Goal: Task Accomplishment & Management: Manage account settings

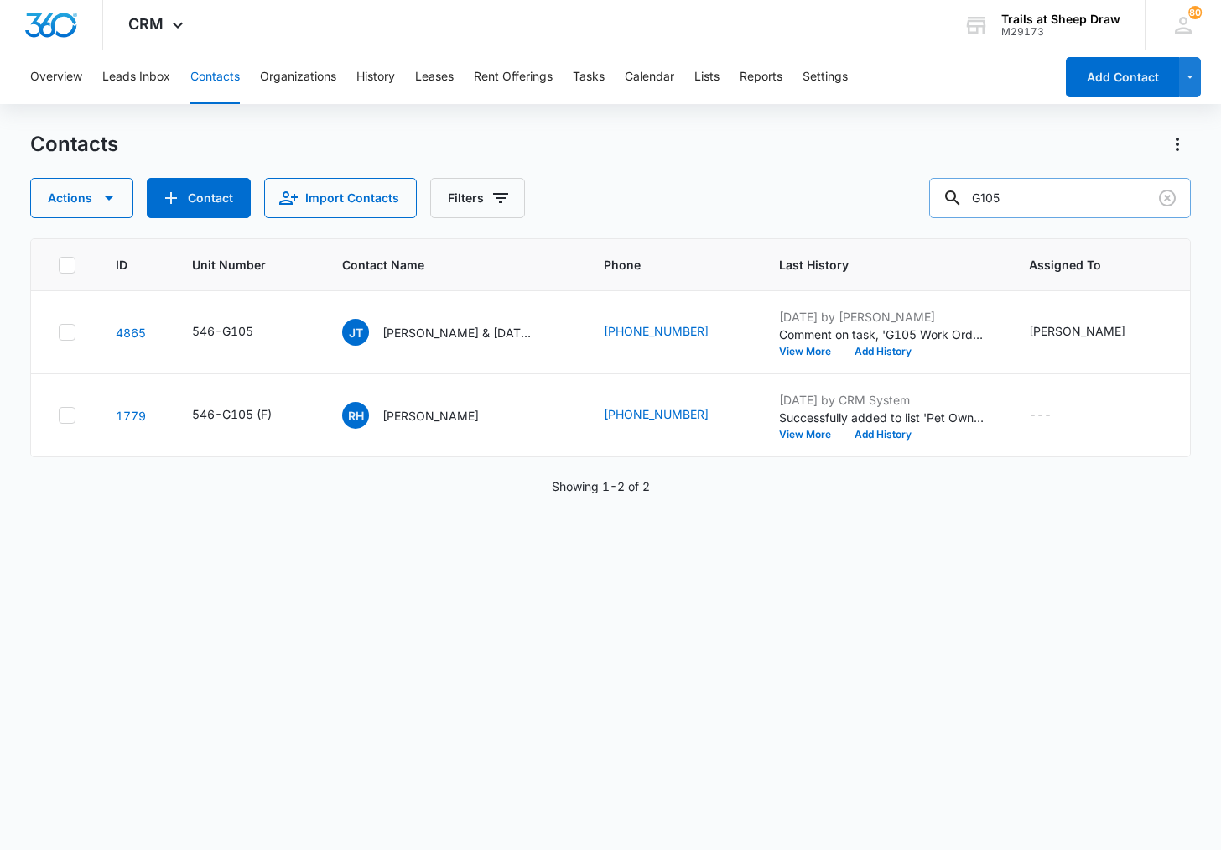
click at [1083, 208] on input "G105" at bounding box center [1060, 198] width 262 height 40
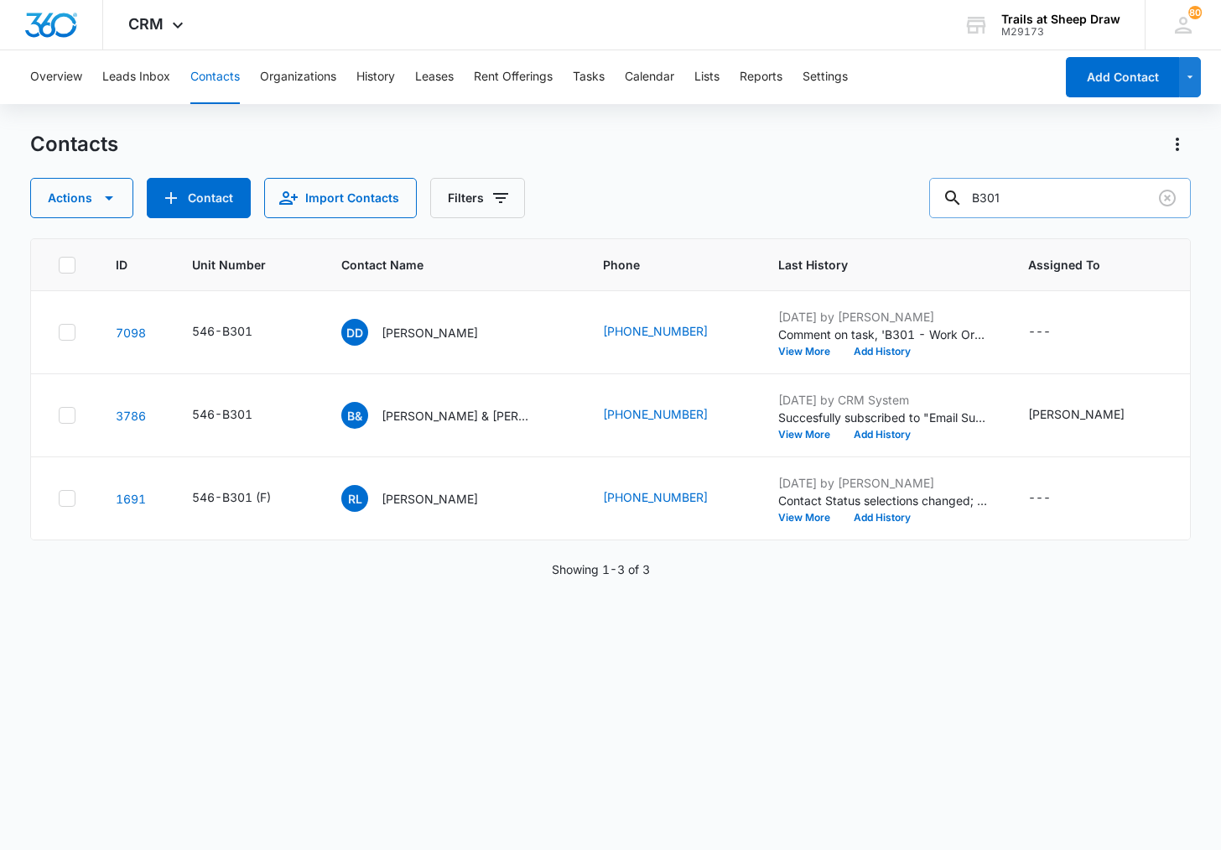
click at [1021, 201] on input "B301" at bounding box center [1060, 198] width 262 height 40
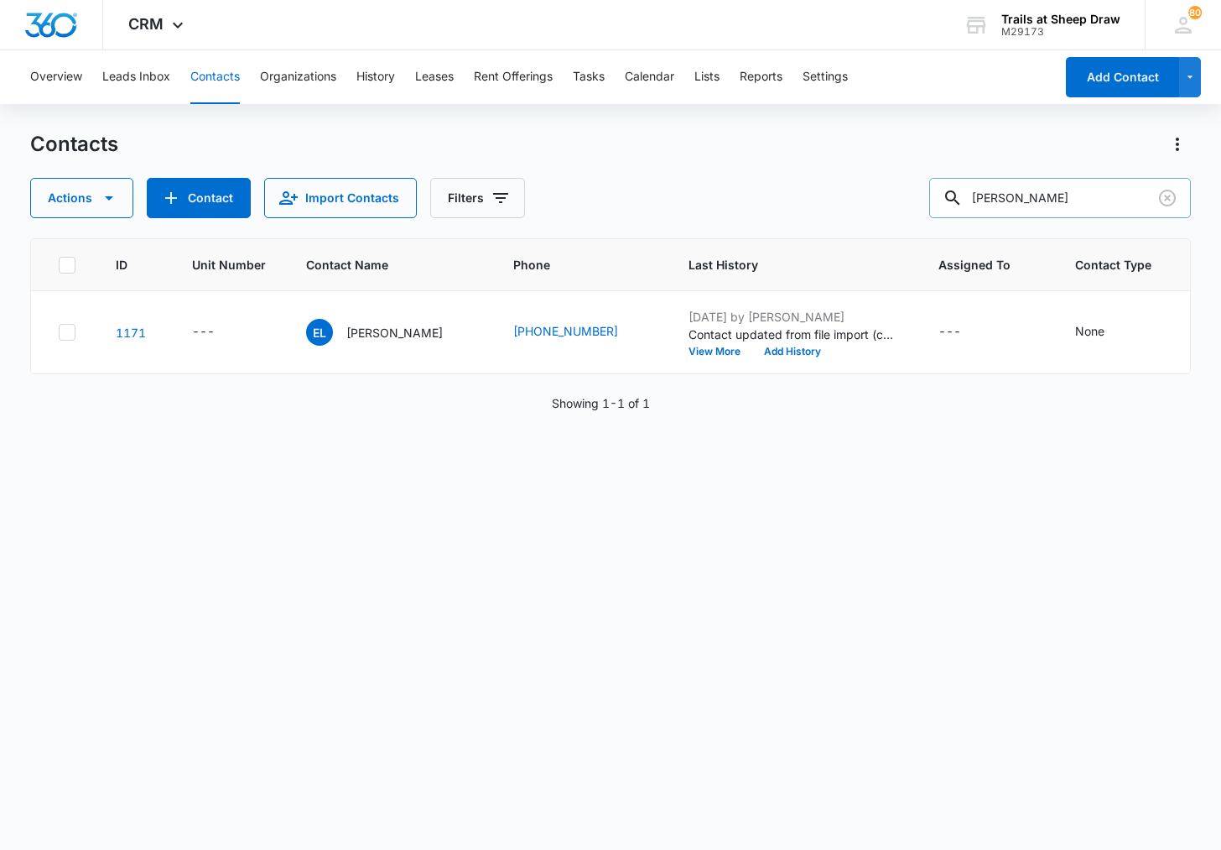
click at [1048, 199] on input "[PERSON_NAME]" at bounding box center [1060, 198] width 262 height 40
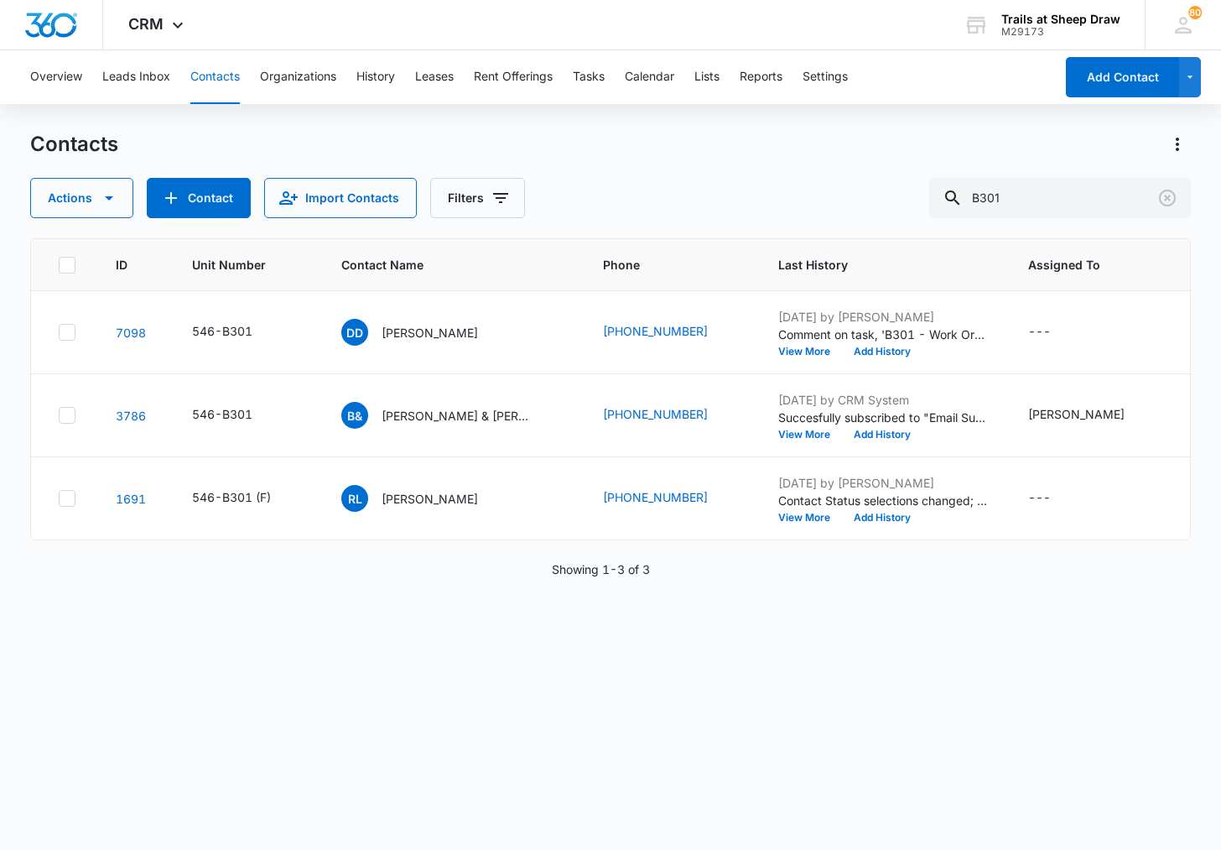
click at [445, 131] on div "Contacts" at bounding box center [610, 144] width 1160 height 27
click at [201, 87] on button "Contacts" at bounding box center [214, 77] width 49 height 54
click at [1042, 193] on input "B301" at bounding box center [1060, 198] width 262 height 40
type input "T308"
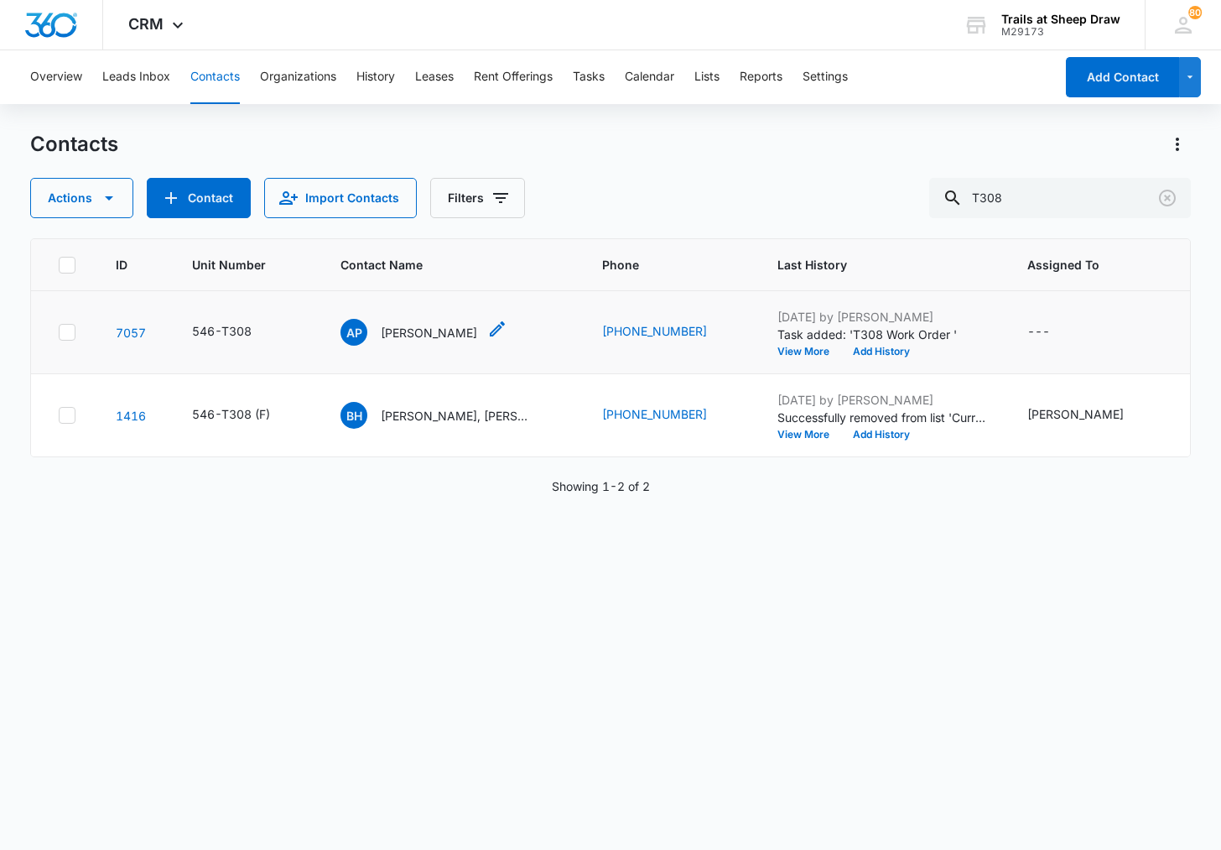
click at [405, 322] on div "AP [PERSON_NAME]" at bounding box center [409, 332] width 137 height 27
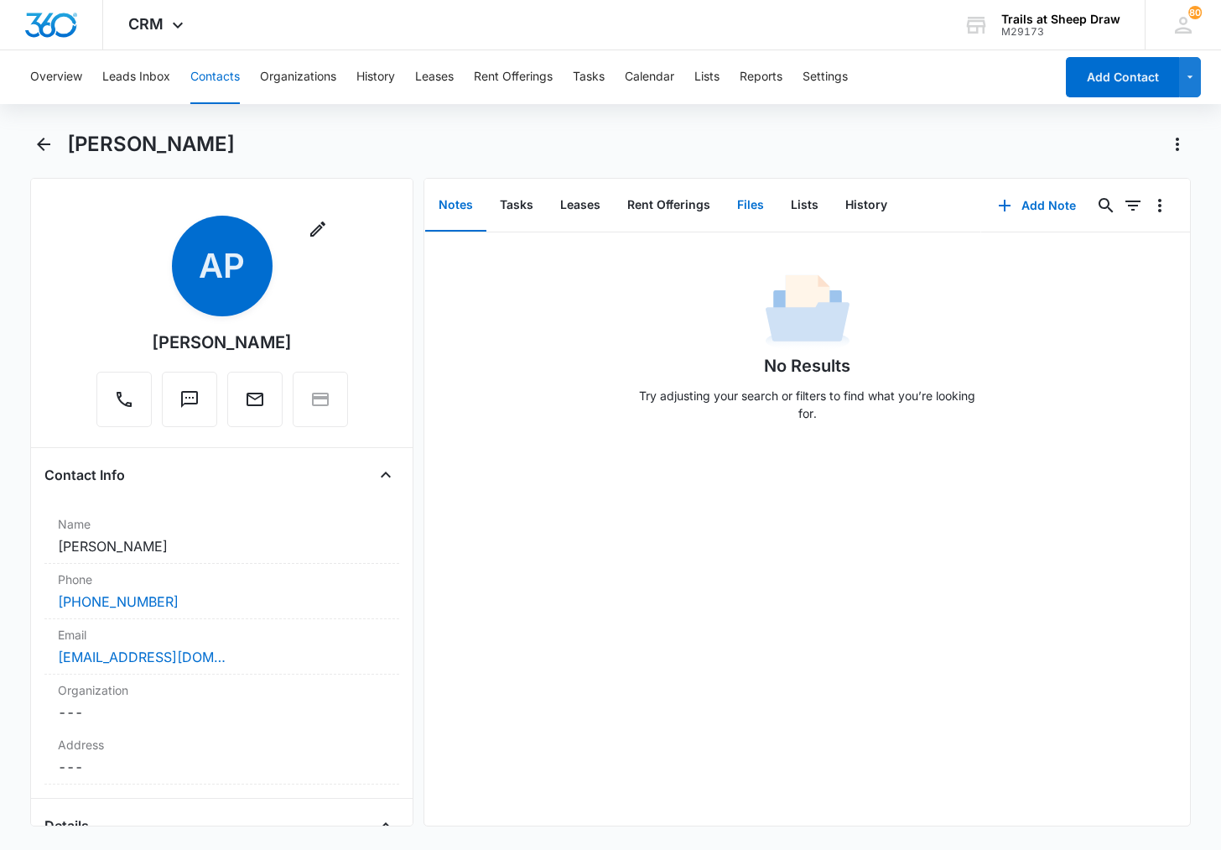
click at [732, 211] on button "Files" at bounding box center [751, 206] width 54 height 52
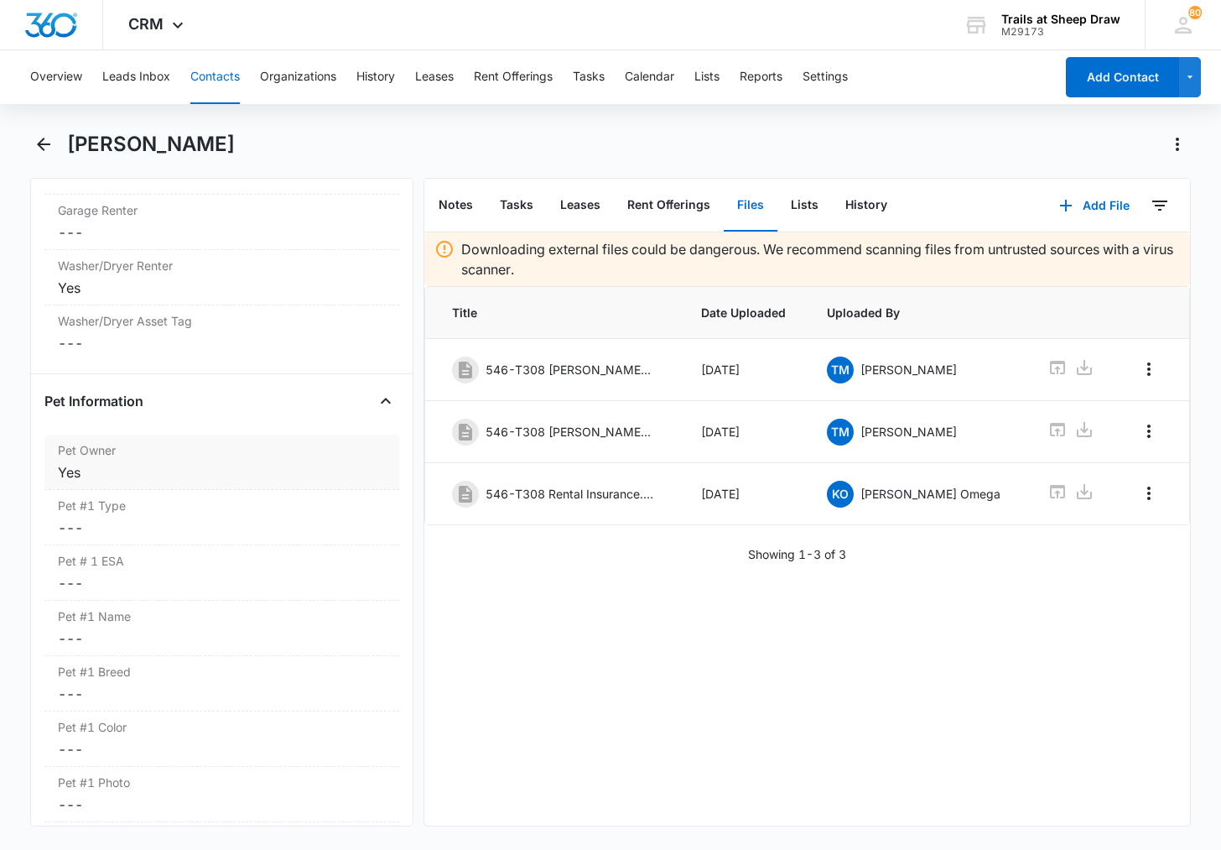
scroll to position [2081, 0]
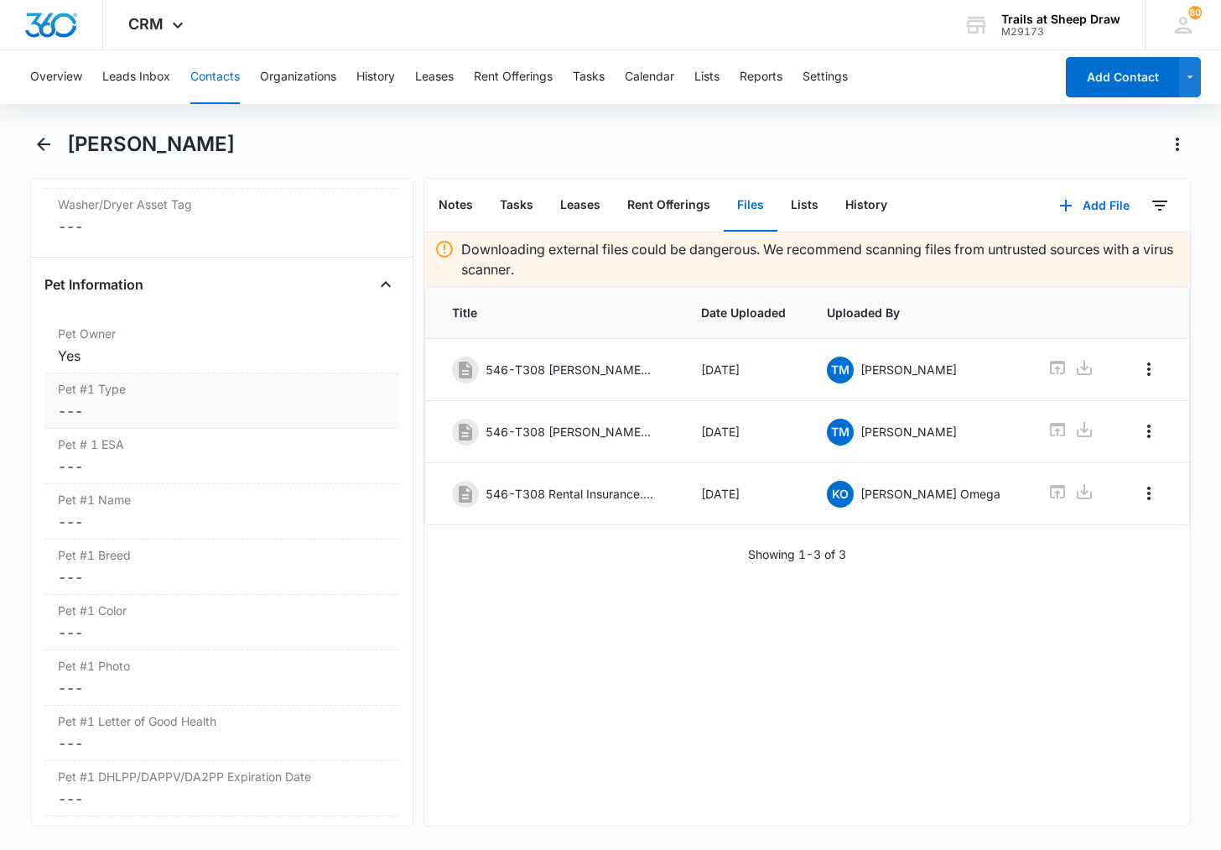
click at [117, 414] on dd "Cancel Save Changes ---" at bounding box center [222, 411] width 328 height 20
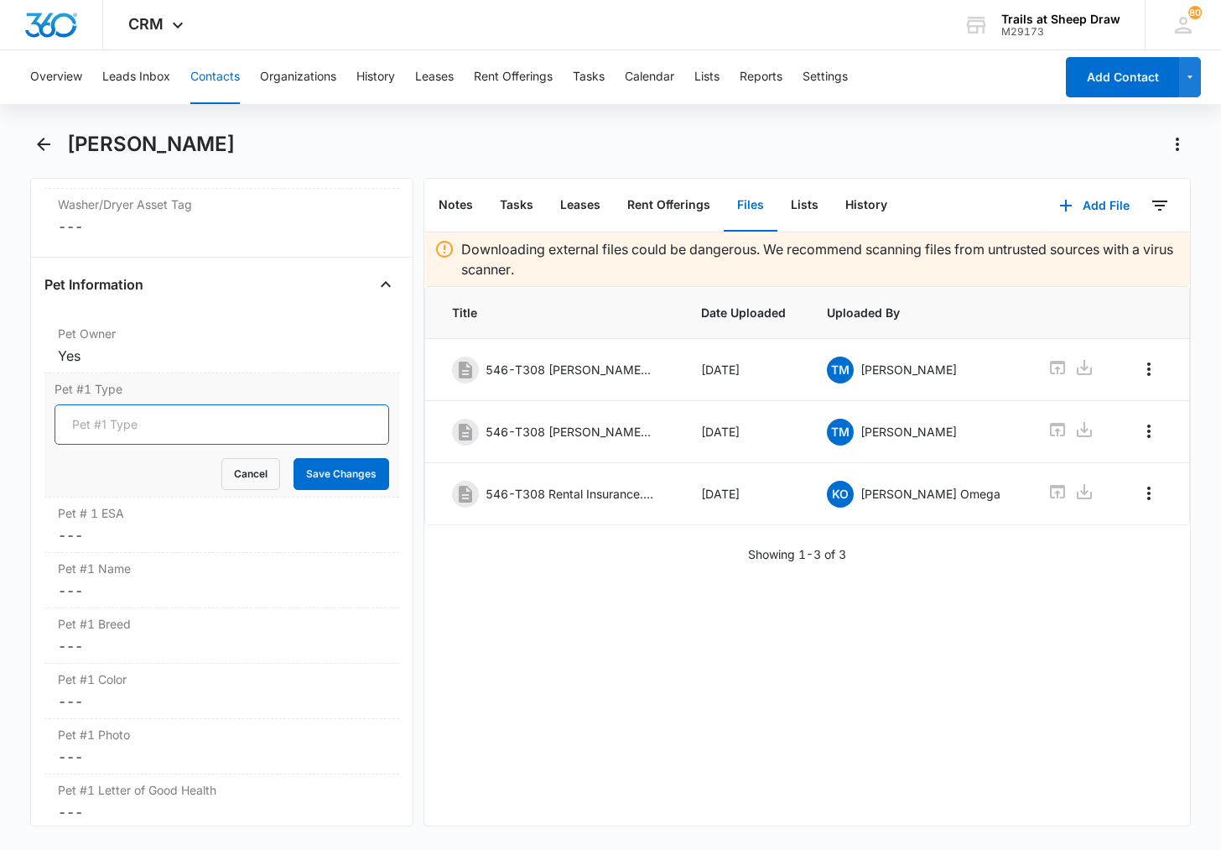
click at [129, 439] on input "Pet #1 Type" at bounding box center [222, 424] width 335 height 40
click at [138, 422] on input "Pet #1 Type" at bounding box center [222, 424] width 335 height 40
type input "Dog"
click at [336, 481] on button "Save Changes" at bounding box center [342, 474] width 96 height 32
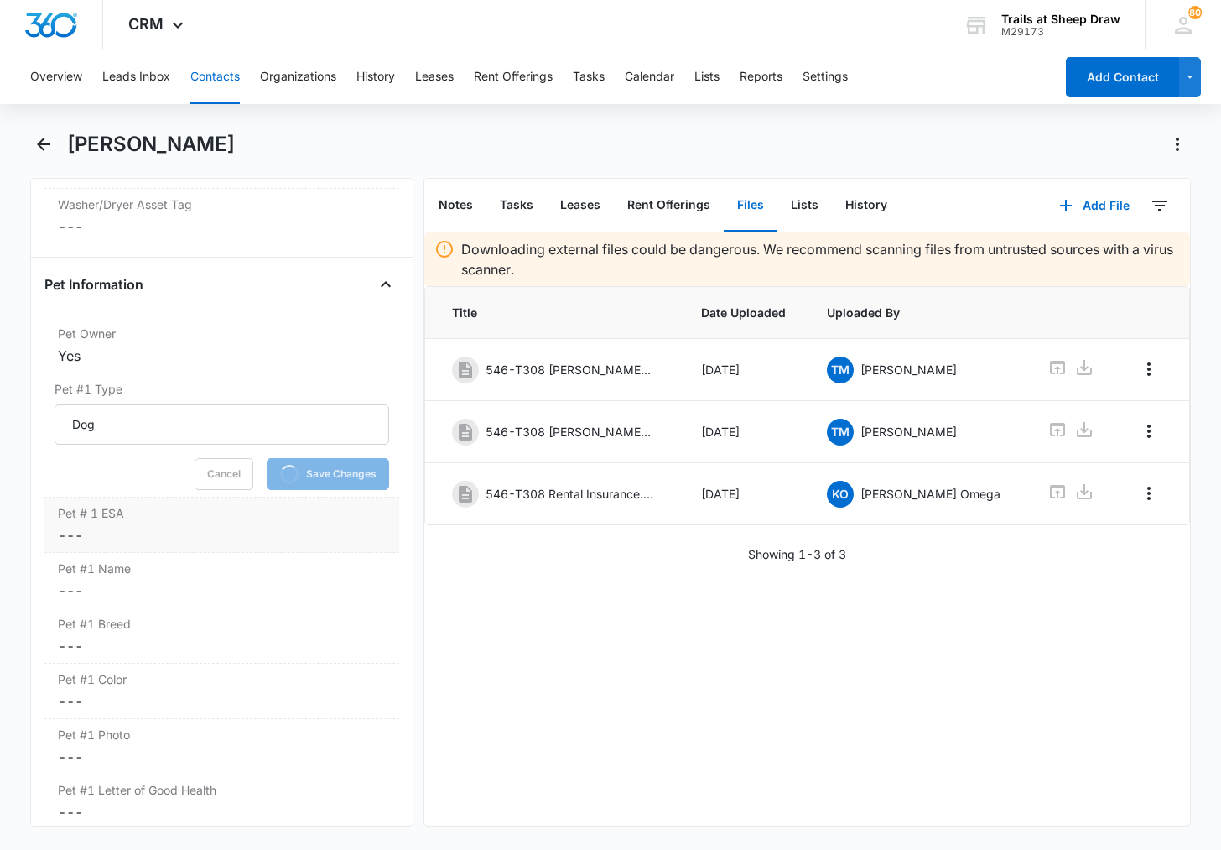
click at [105, 529] on dd "Cancel Save Changes ---" at bounding box center [222, 535] width 328 height 20
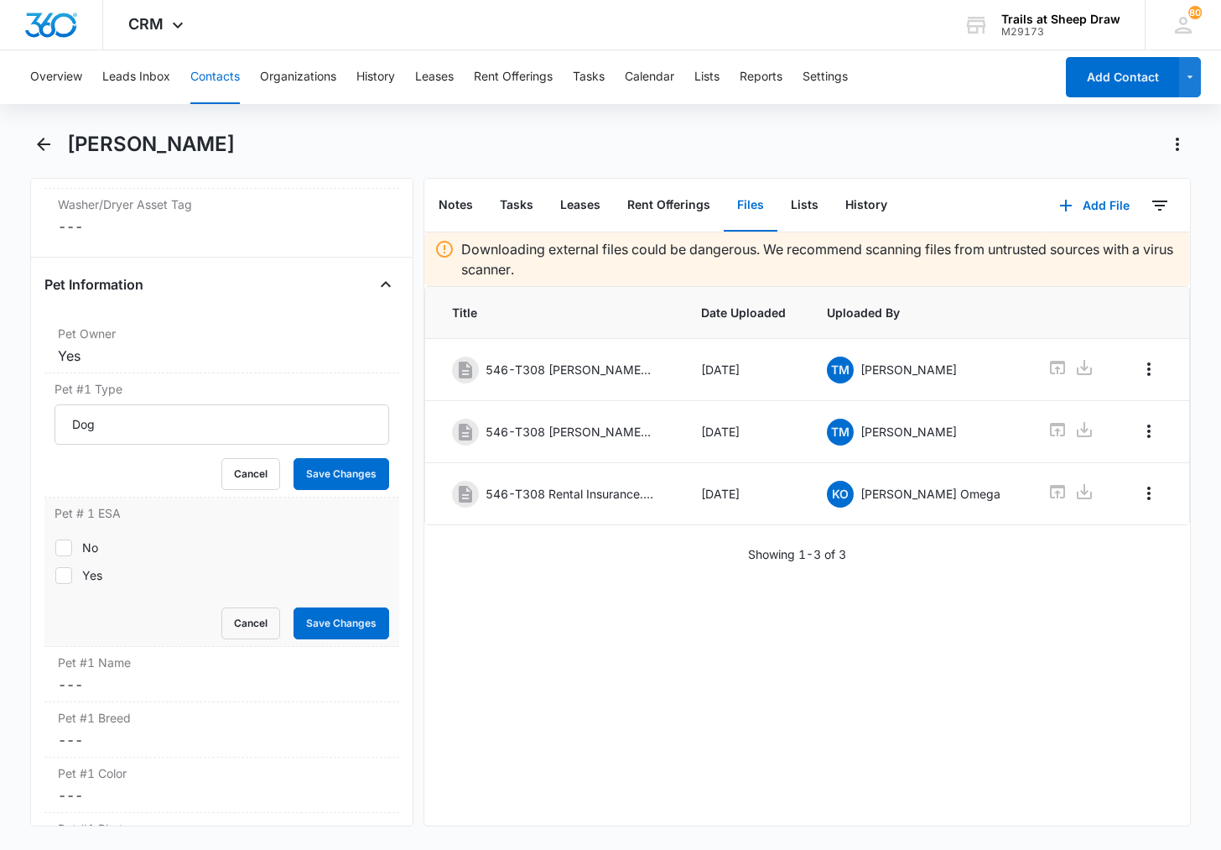
click at [65, 570] on icon at bounding box center [63, 575] width 15 height 15
click at [55, 575] on input "Yes" at bounding box center [55, 575] width 1 height 1
checkbox input "true"
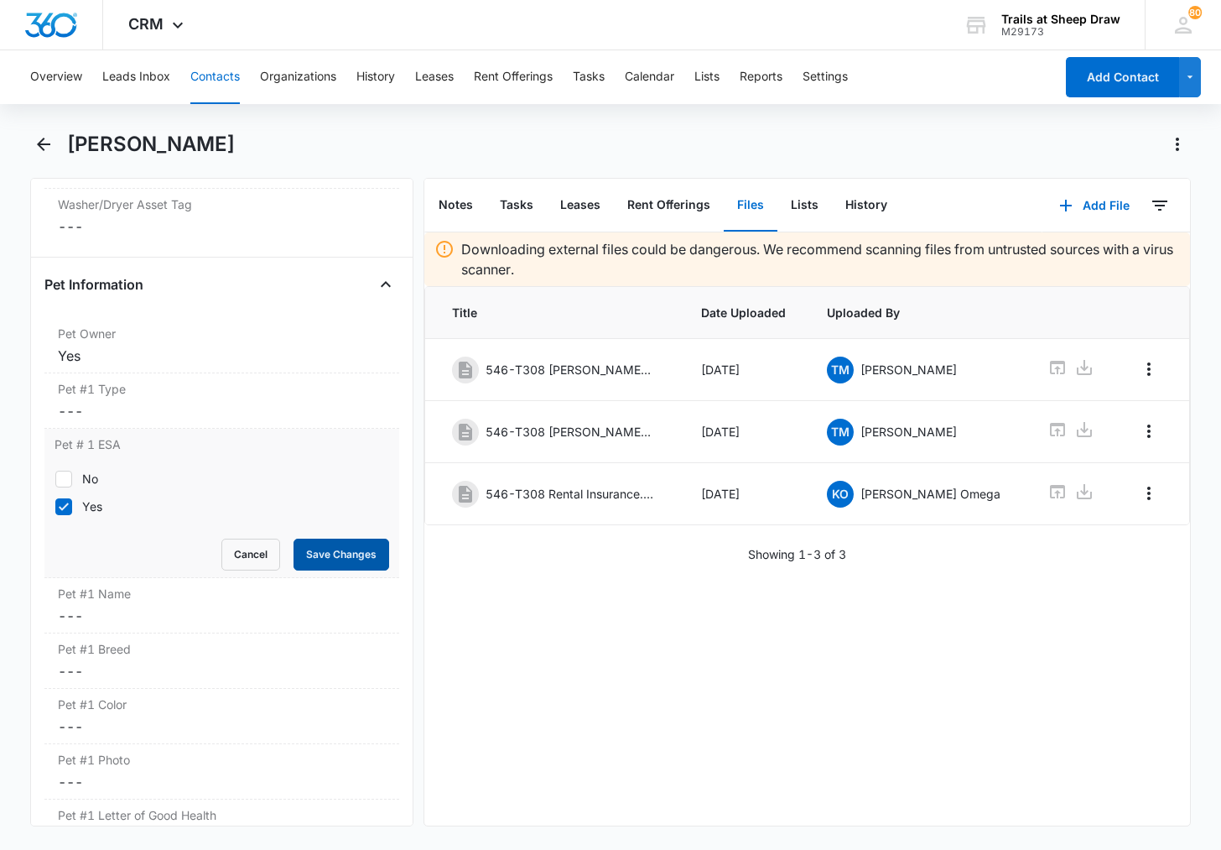
click at [305, 551] on button "Save Changes" at bounding box center [342, 555] width 96 height 32
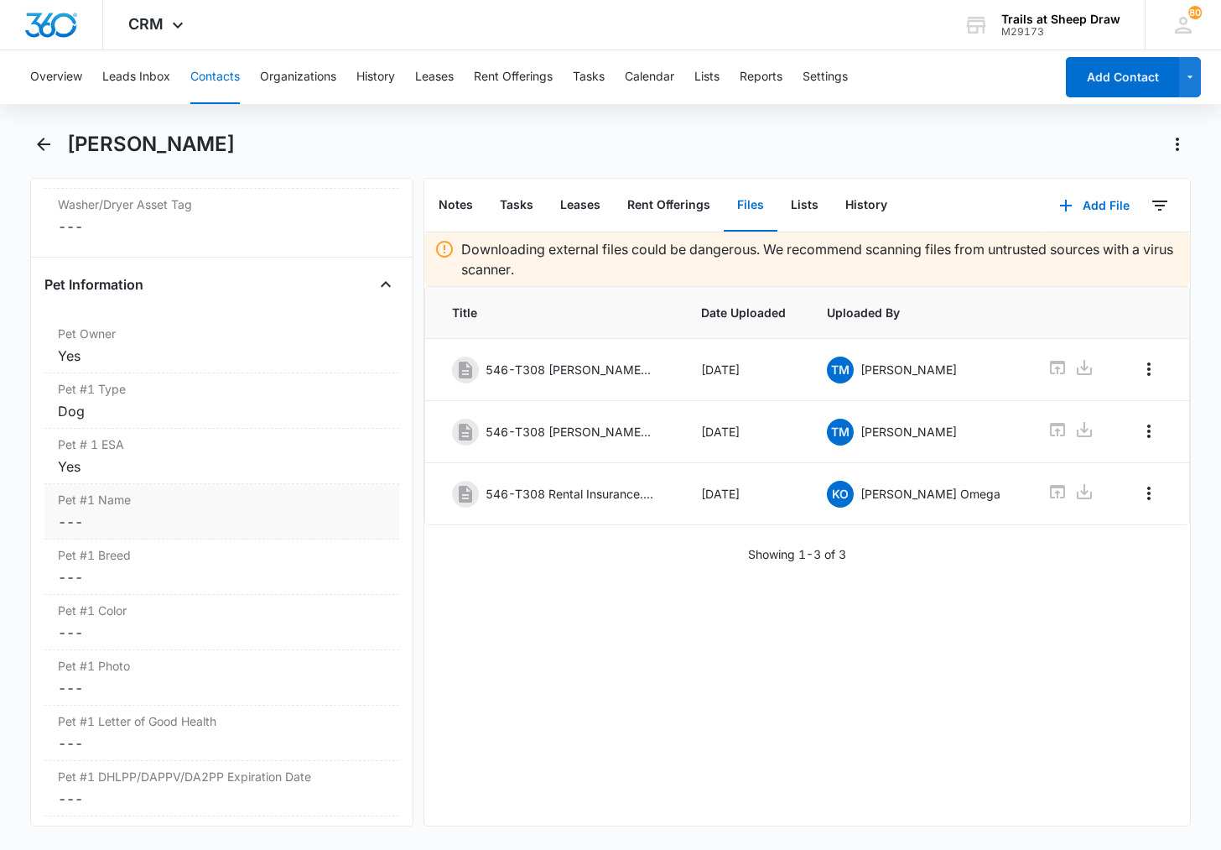
click at [179, 520] on dd "Cancel Save Changes ---" at bounding box center [222, 522] width 328 height 20
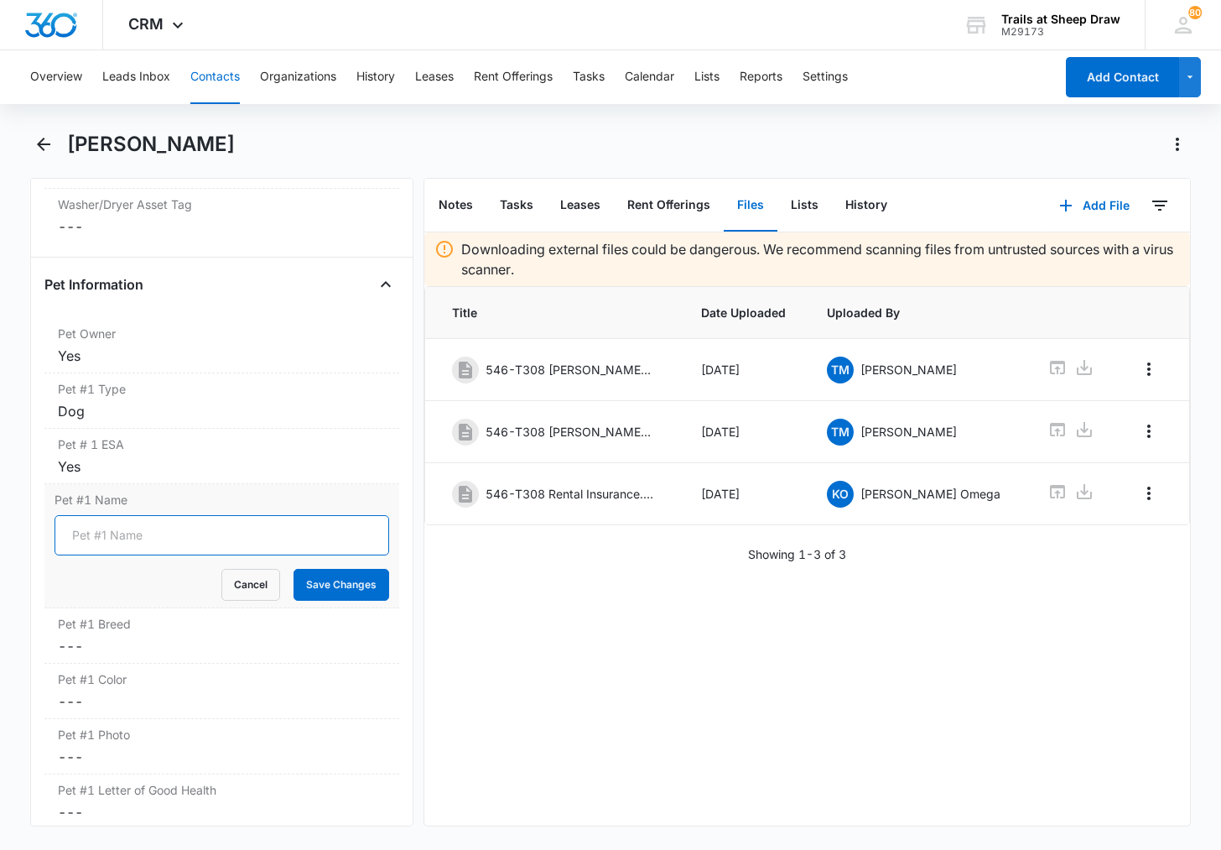
click at [184, 525] on input "Pet #1 Name" at bounding box center [222, 535] width 335 height 40
type input "Nala"
click at [338, 582] on button "Save Changes" at bounding box center [342, 585] width 96 height 32
click at [150, 654] on dd "Cancel Save Changes ---" at bounding box center [222, 646] width 328 height 20
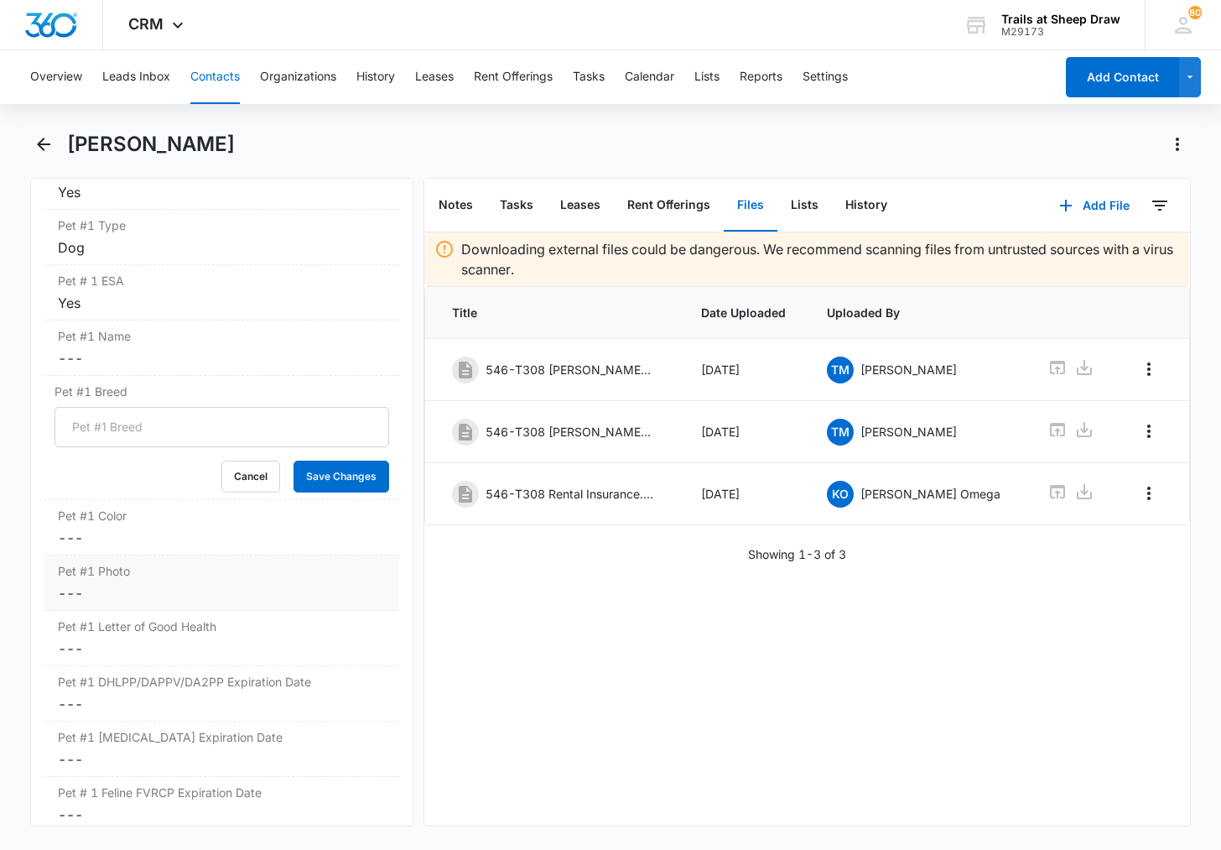
scroll to position [2249, 0]
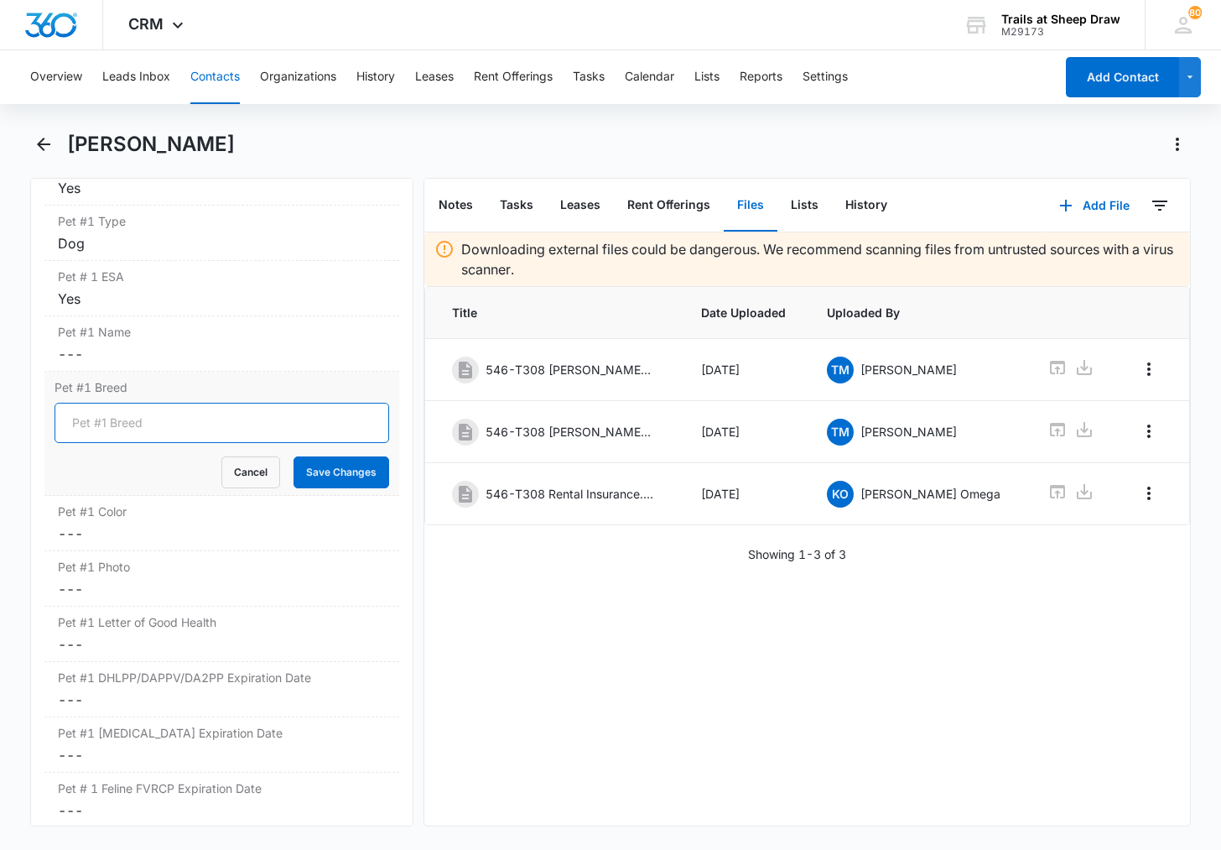
click at [164, 428] on input "Pet #1 Breed" at bounding box center [222, 423] width 335 height 40
type input "chihuahua"
click at [314, 472] on button "Save Changes" at bounding box center [342, 472] width 96 height 32
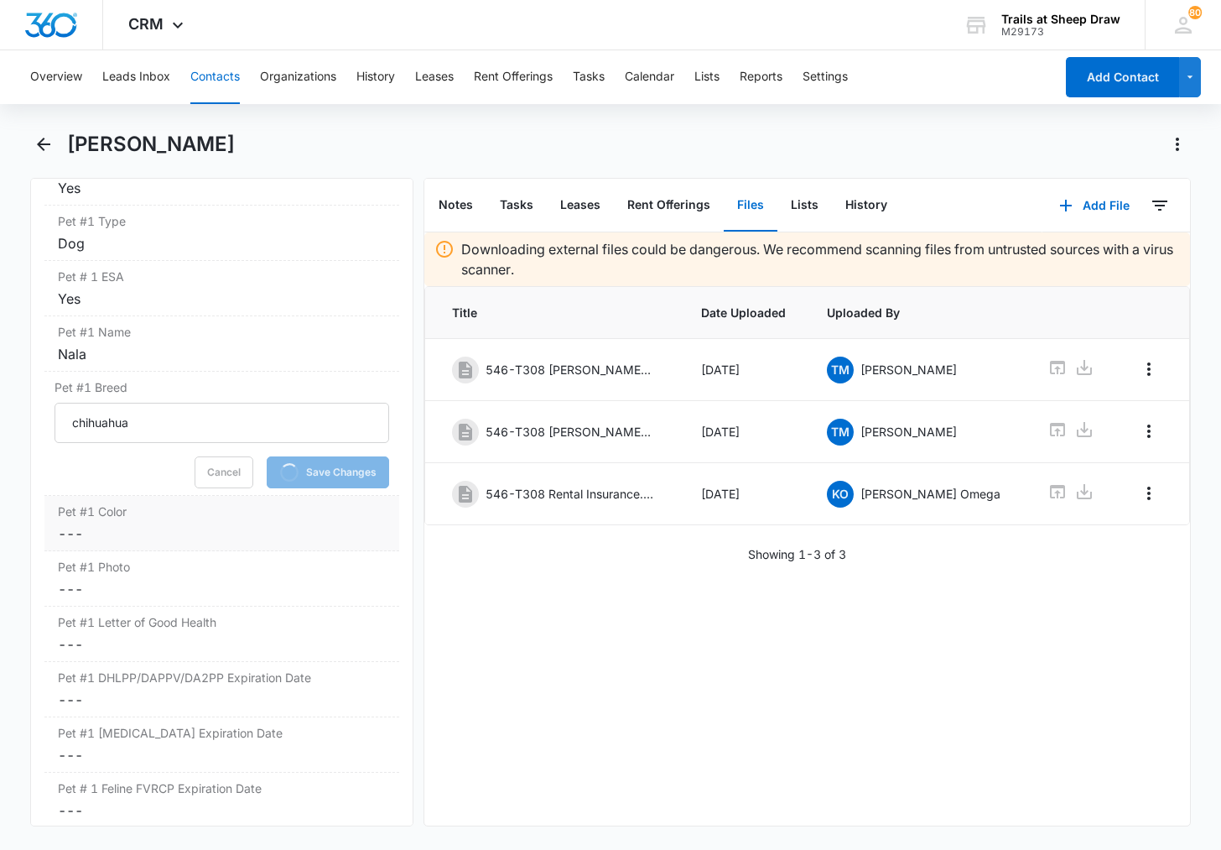
click at [183, 524] on dd "Cancel Save Changes ---" at bounding box center [222, 533] width 328 height 20
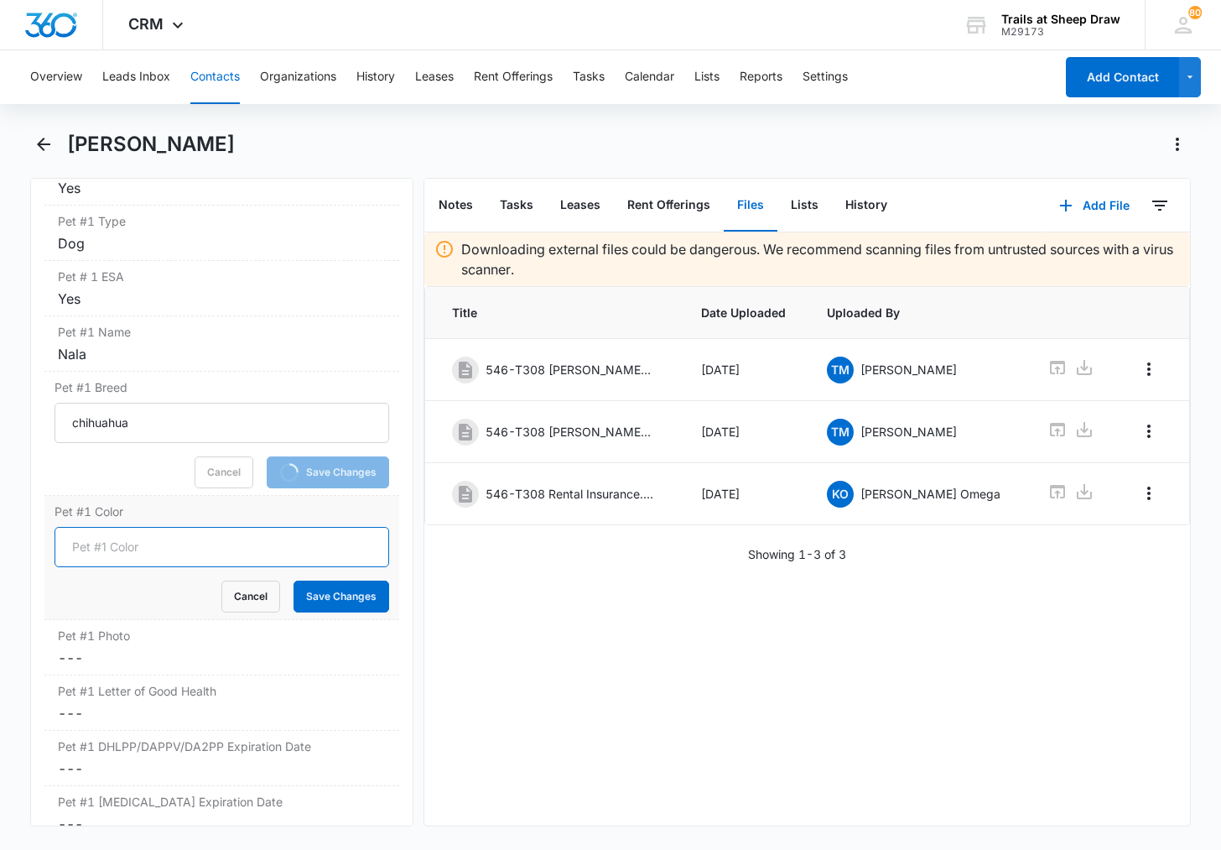
click at [154, 535] on input "Pet #1 Color" at bounding box center [222, 547] width 335 height 40
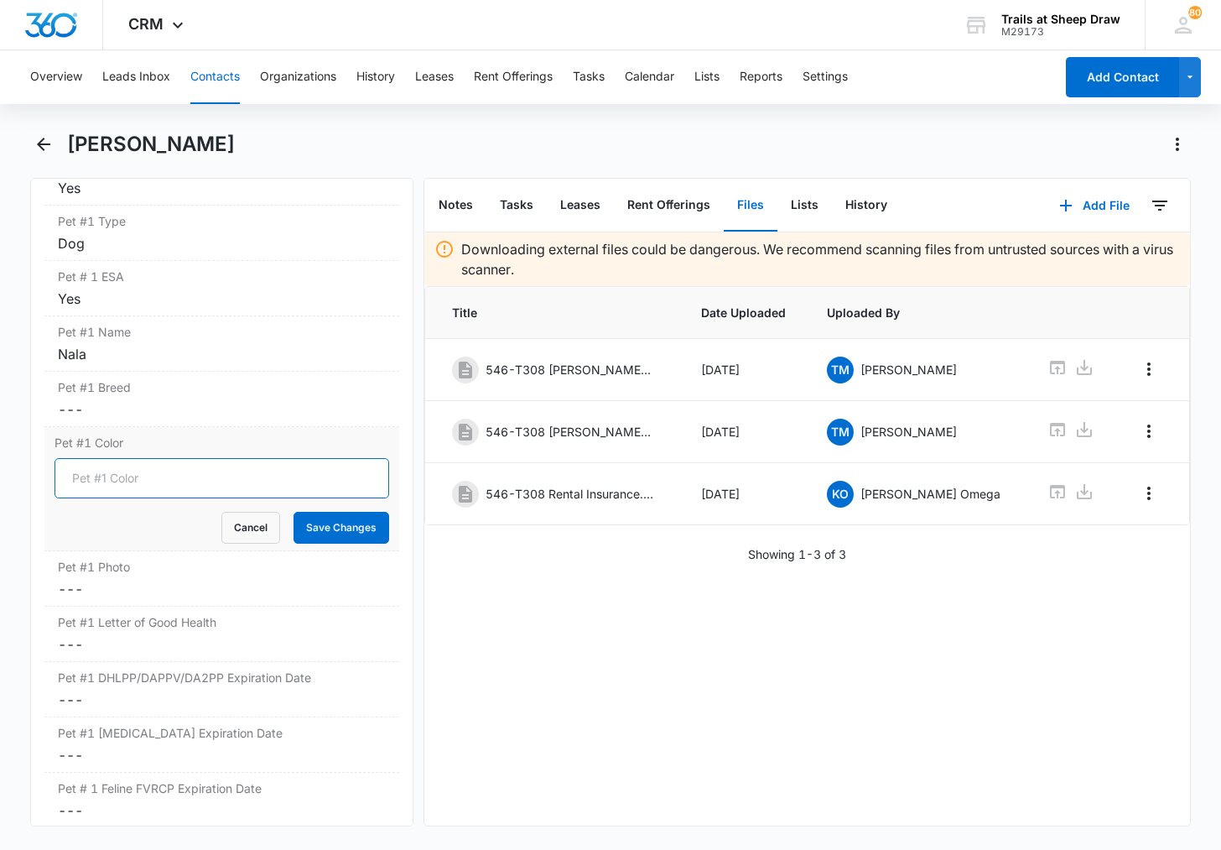
type input "tan"
click at [331, 537] on button "Save Changes" at bounding box center [342, 528] width 96 height 32
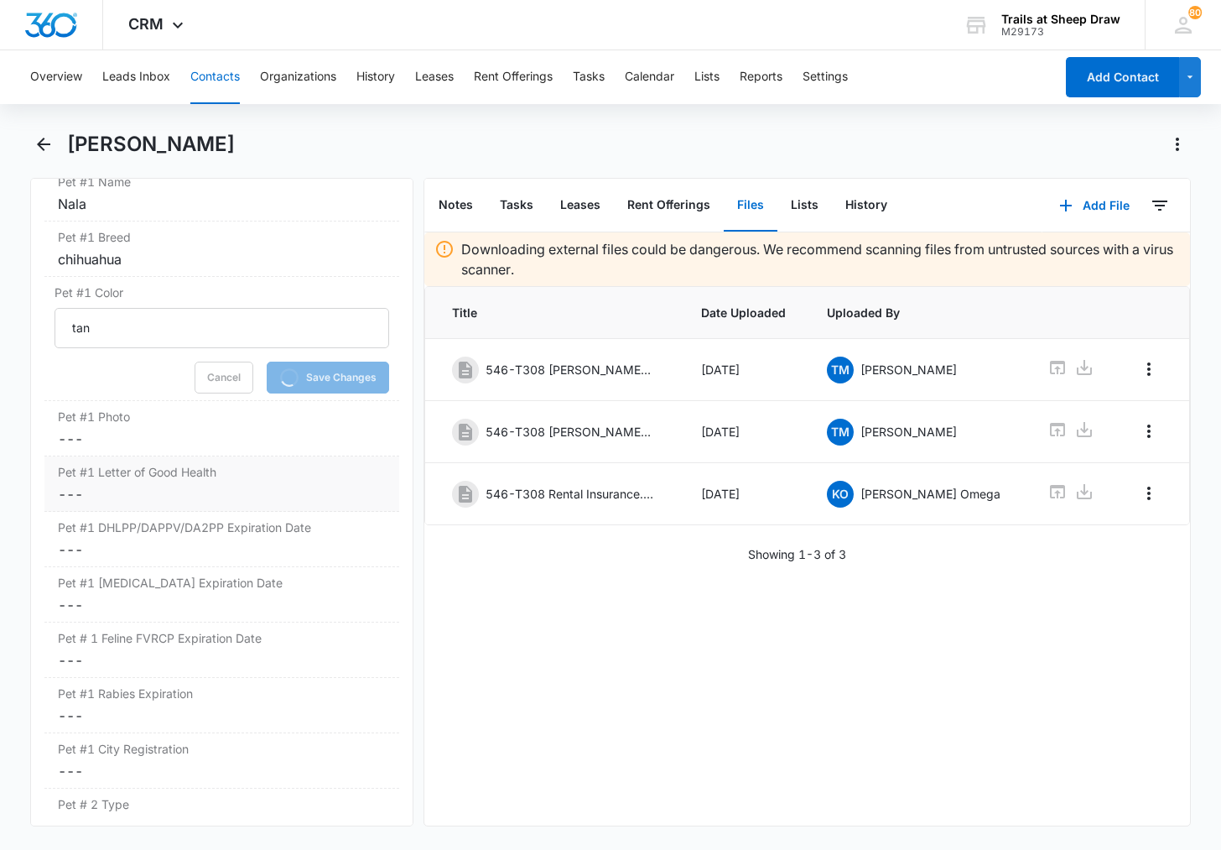
scroll to position [2417, 0]
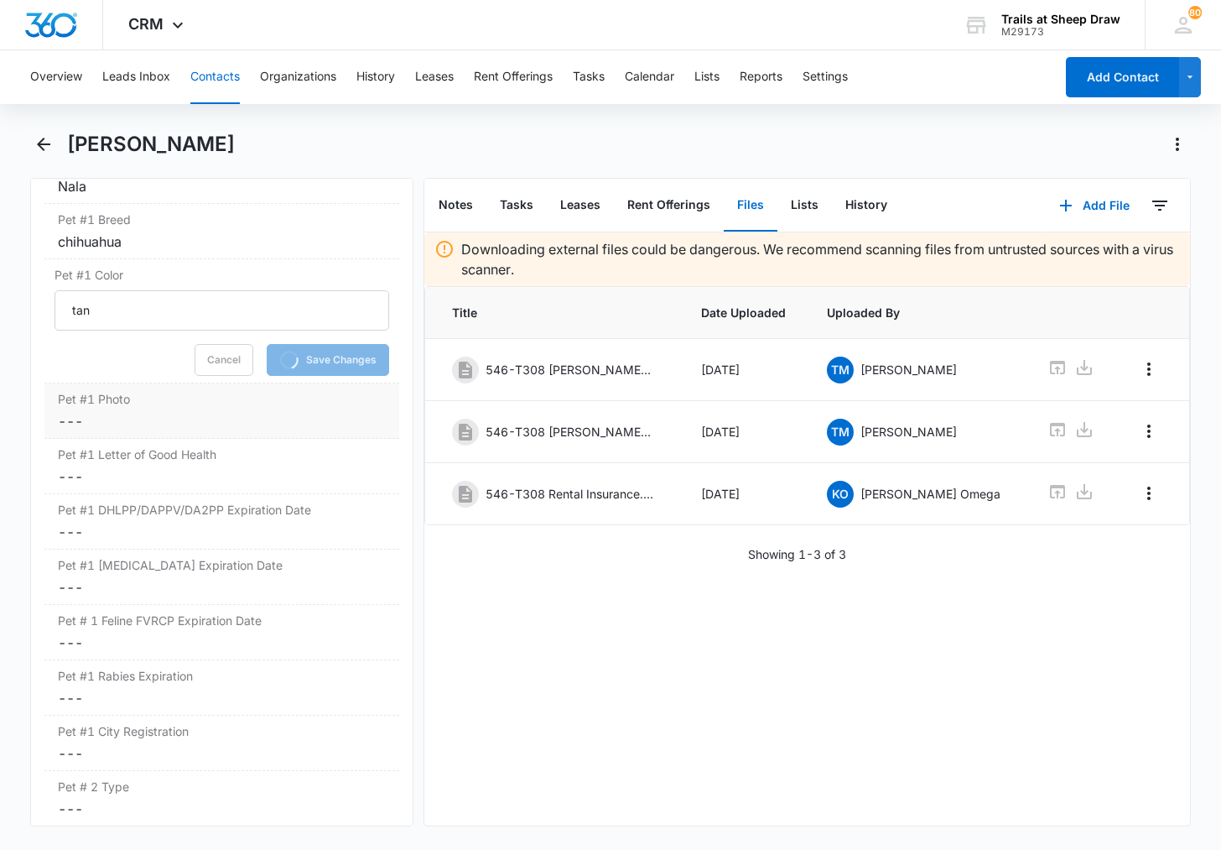
click at [109, 437] on div "Pet #1 Photo Cancel Save Changes ---" at bounding box center [221, 410] width 355 height 55
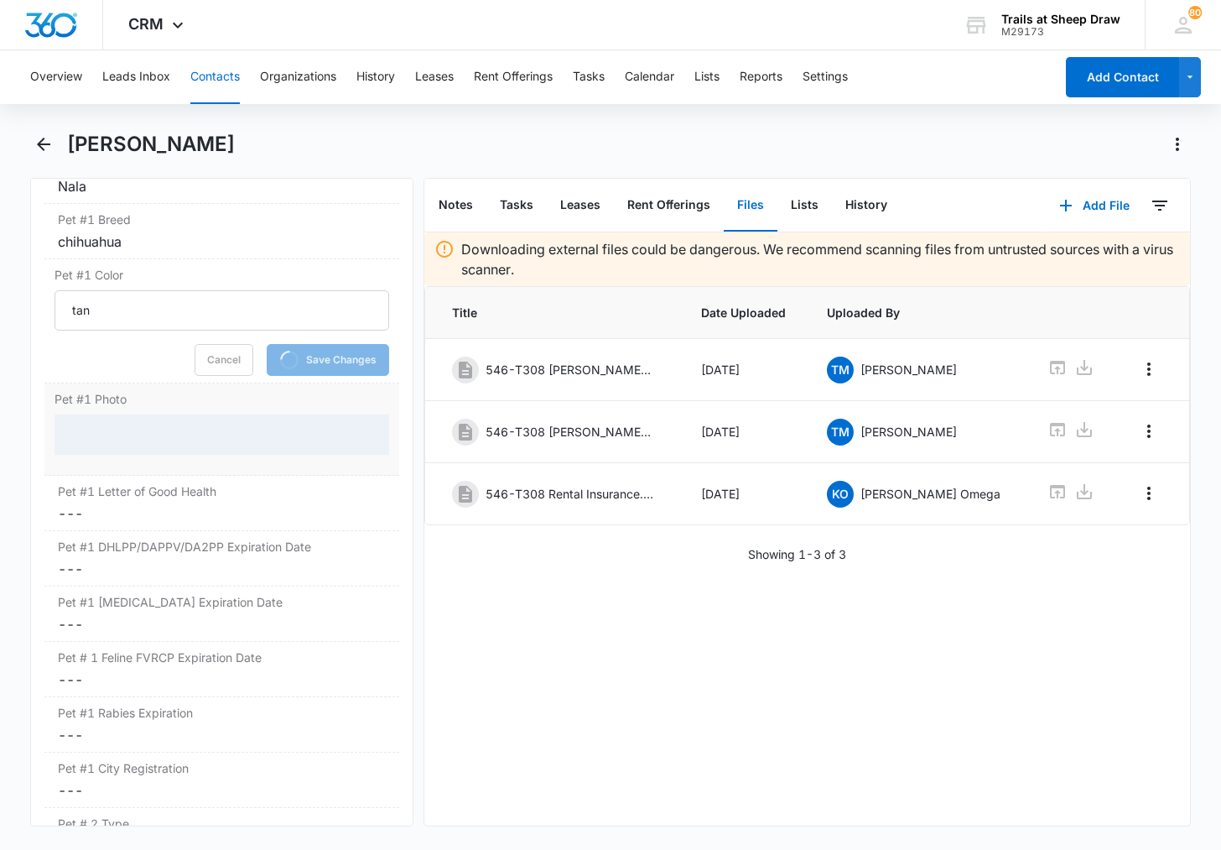
click at [117, 411] on div "Pet #1 Photo" at bounding box center [221, 429] width 355 height 92
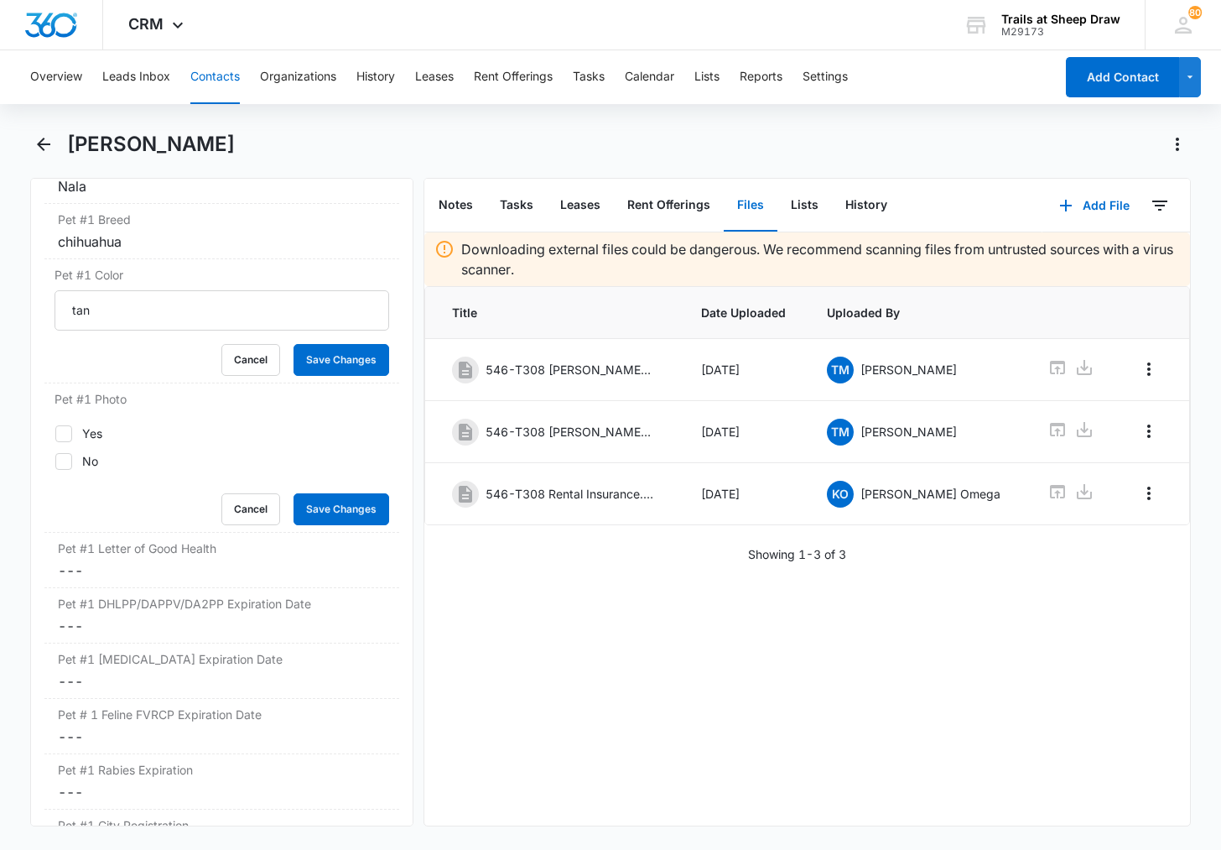
click at [124, 431] on label "Yes" at bounding box center [222, 433] width 335 height 18
click at [55, 433] on input "Yes" at bounding box center [55, 433] width 1 height 1
checkbox input "true"
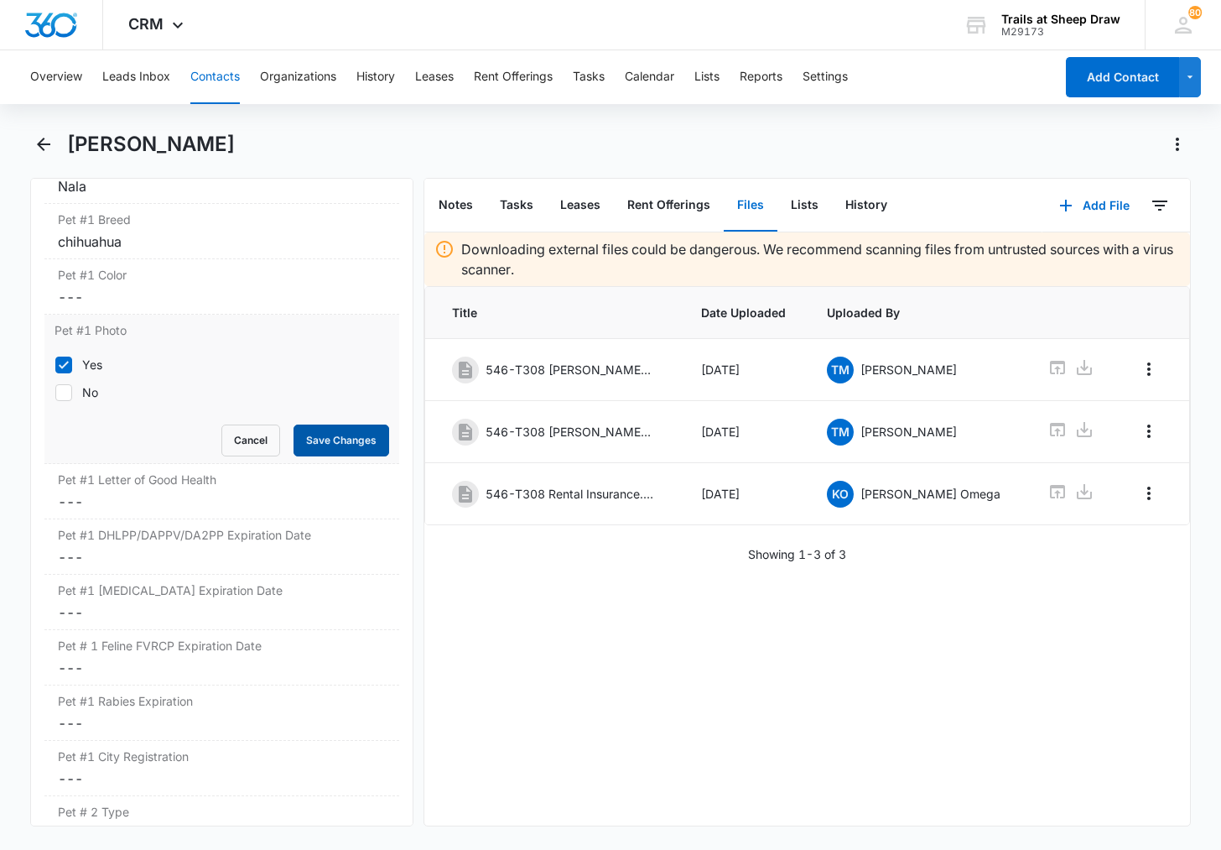
click at [331, 440] on button "Save Changes" at bounding box center [342, 440] width 96 height 32
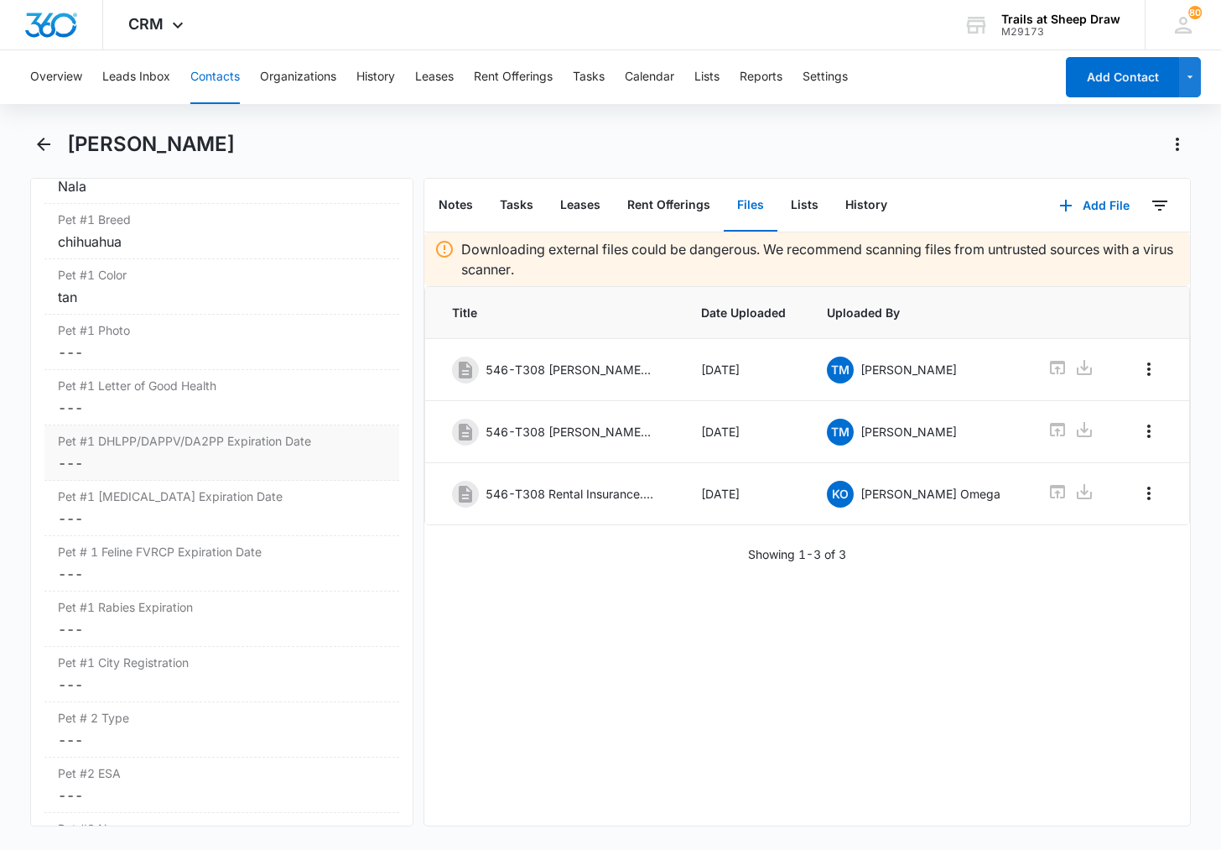
click at [173, 449] on div "Pet #1 DHLPP/DAPPV/DA2PP Expiration Date Cancel Save Changes ---" at bounding box center [221, 452] width 355 height 55
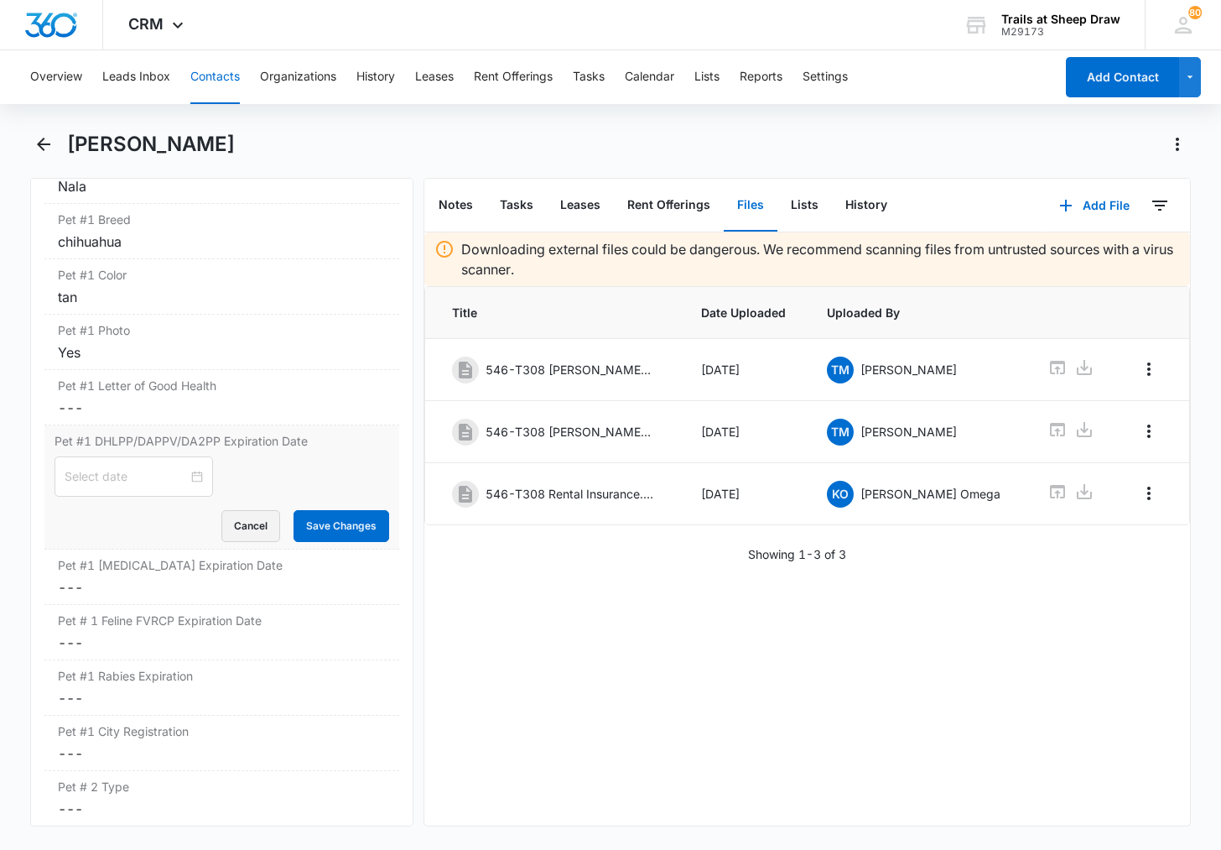
click at [229, 529] on button "Cancel" at bounding box center [250, 526] width 59 height 32
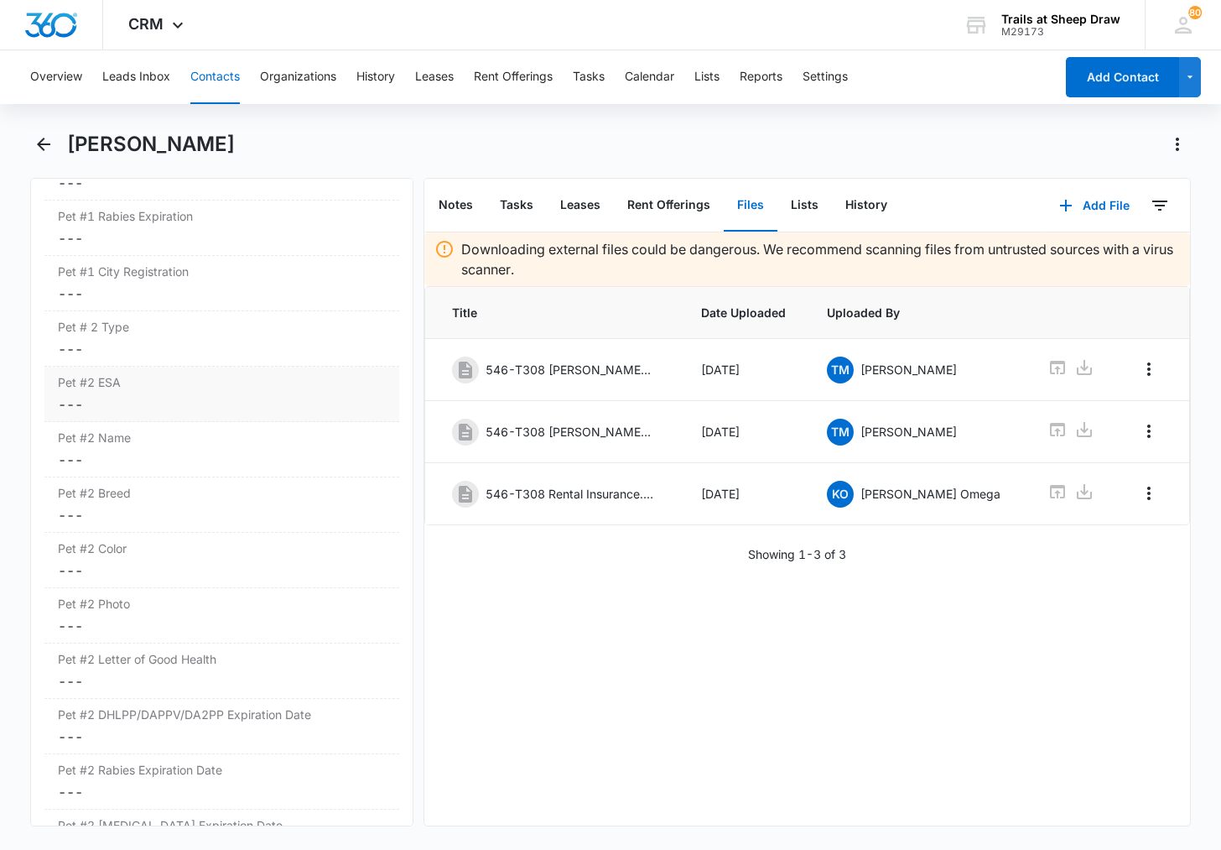
scroll to position [2836, 0]
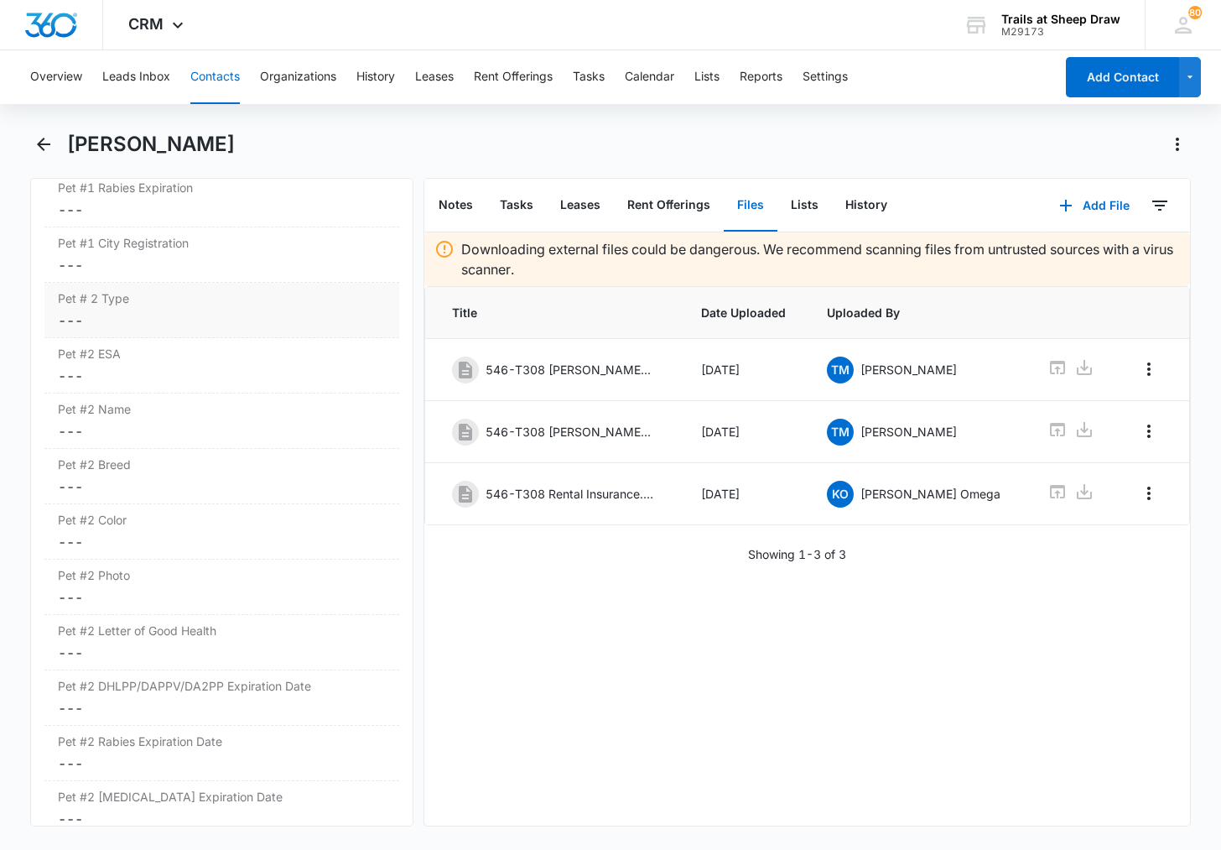
click at [165, 318] on dd "Cancel Save Changes ---" at bounding box center [222, 320] width 328 height 20
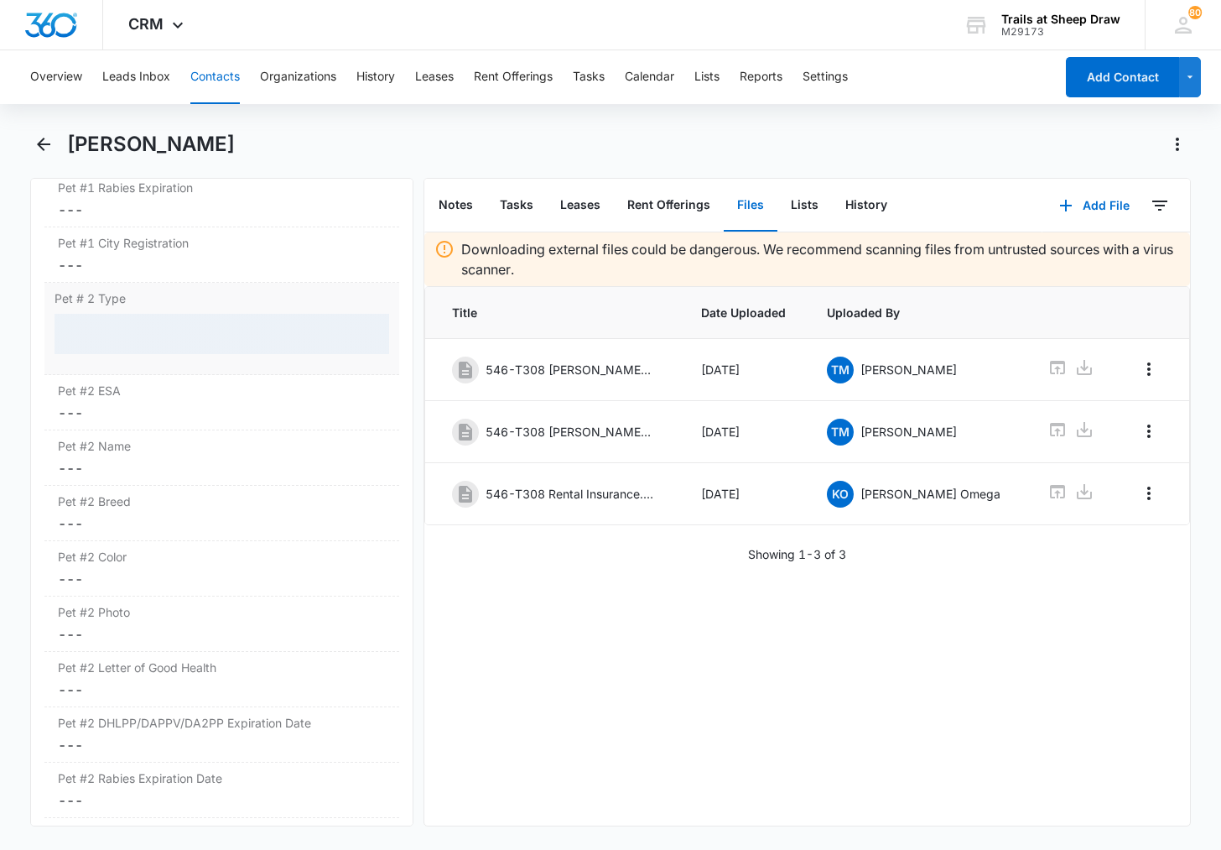
click at [156, 328] on div at bounding box center [222, 334] width 335 height 40
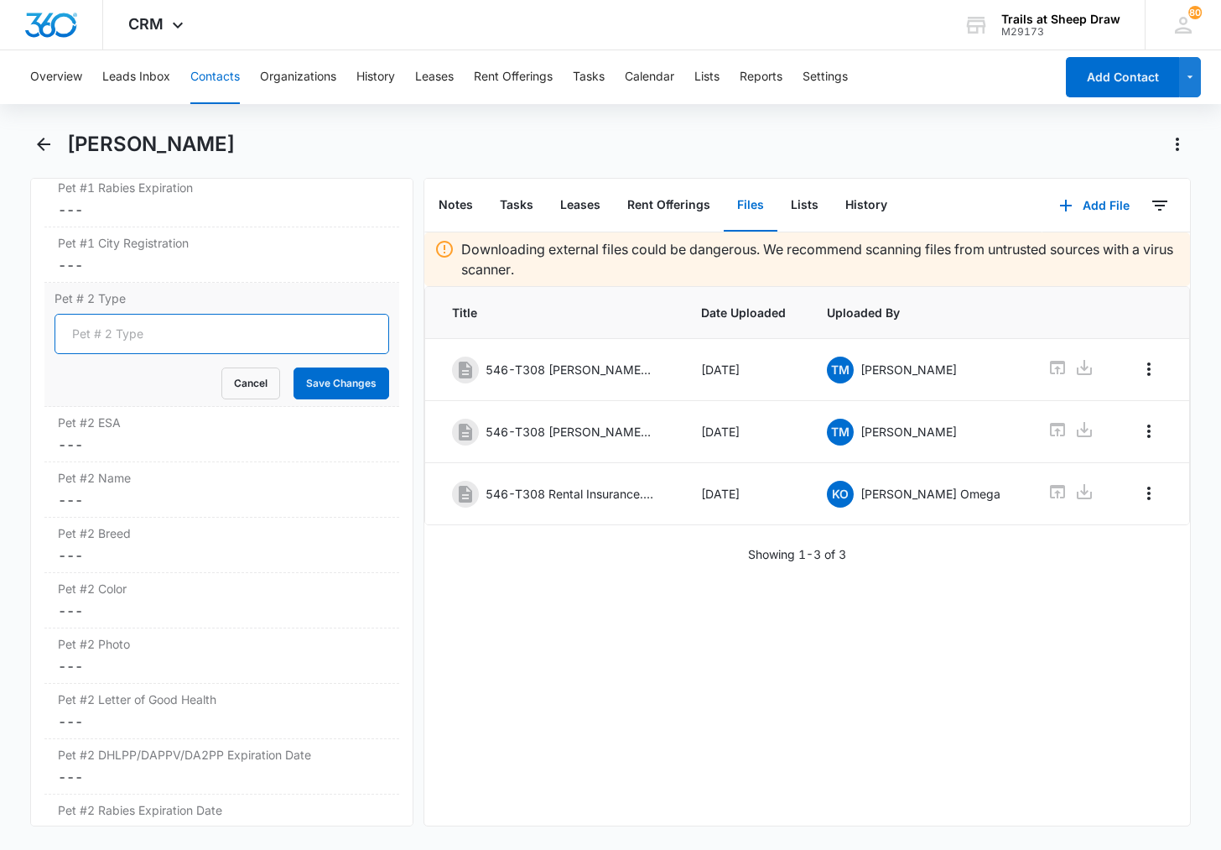
click at [157, 338] on input "Pet # 2 Type" at bounding box center [222, 334] width 335 height 40
type input "Dog"
click at [294, 385] on button "Save Changes" at bounding box center [342, 383] width 96 height 32
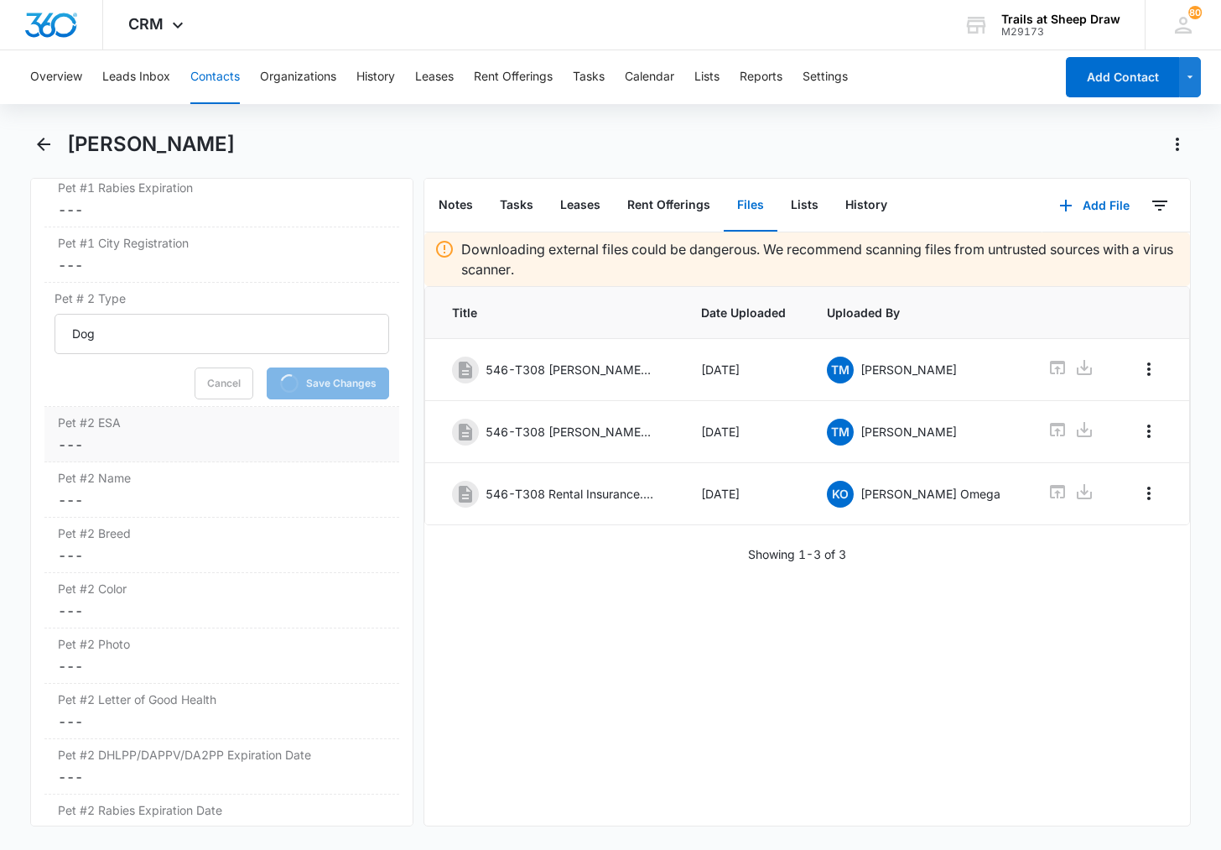
click at [101, 445] on dd "Cancel Save Changes ---" at bounding box center [222, 445] width 328 height 20
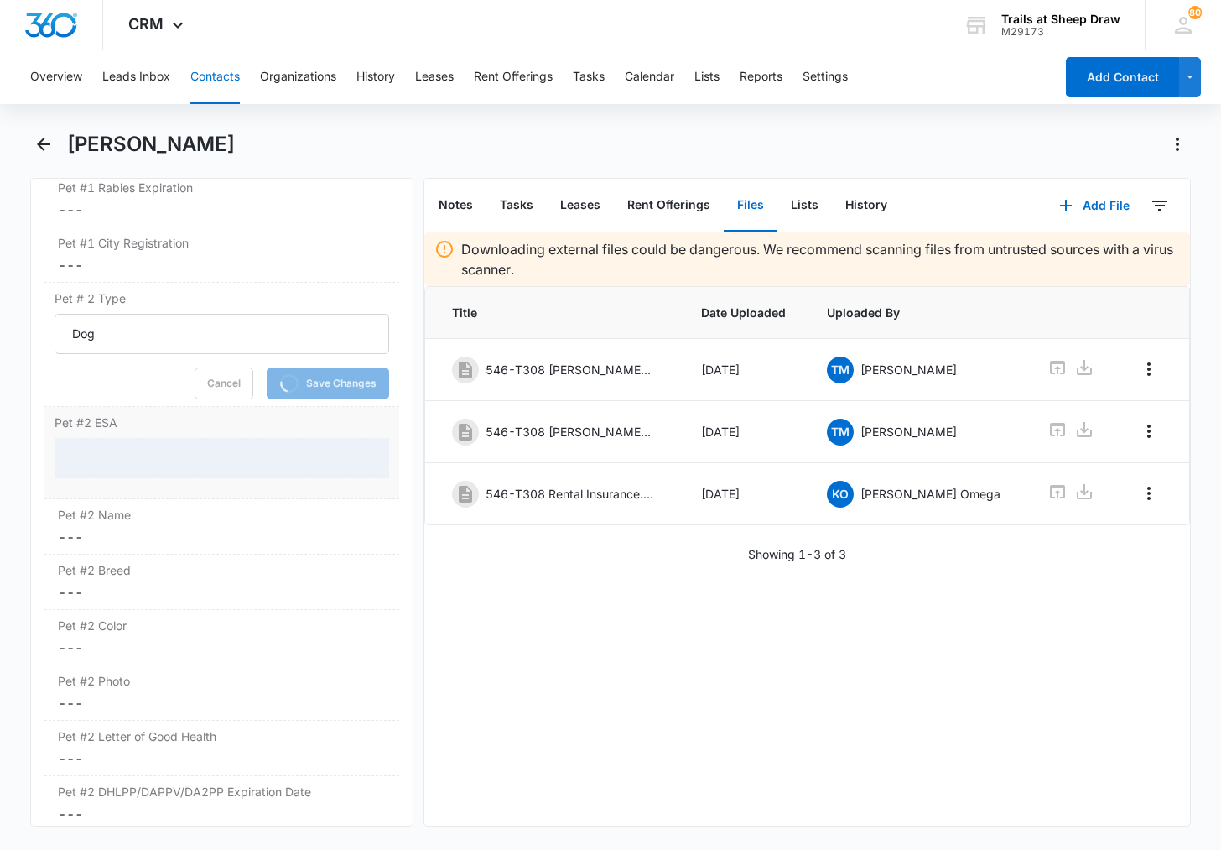
click at [99, 454] on div at bounding box center [222, 458] width 335 height 40
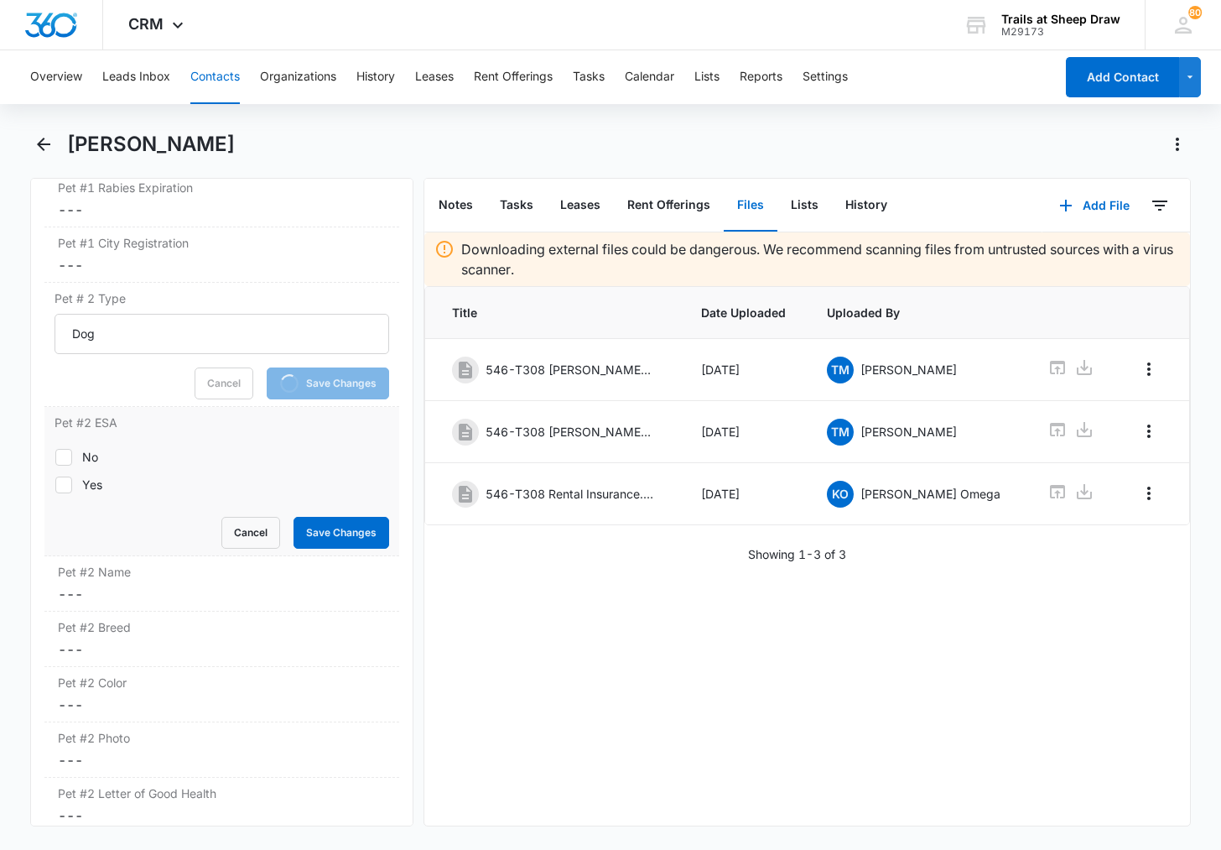
click at [94, 476] on div "Yes" at bounding box center [92, 485] width 20 height 18
click at [55, 484] on input "Yes" at bounding box center [55, 484] width 1 height 1
checkbox input "true"
click at [294, 529] on button "Save Changes" at bounding box center [342, 533] width 96 height 32
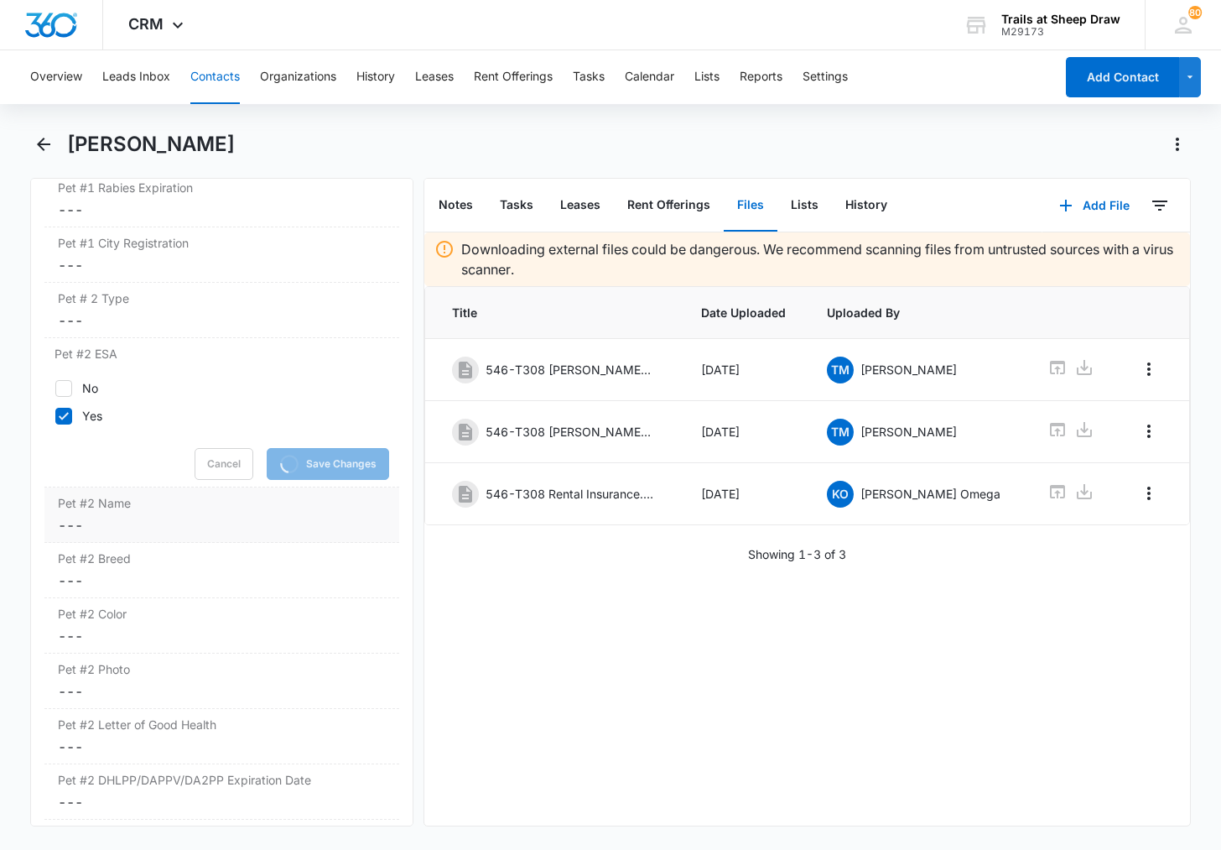
click at [187, 516] on dd "Cancel Save Changes ---" at bounding box center [222, 525] width 328 height 20
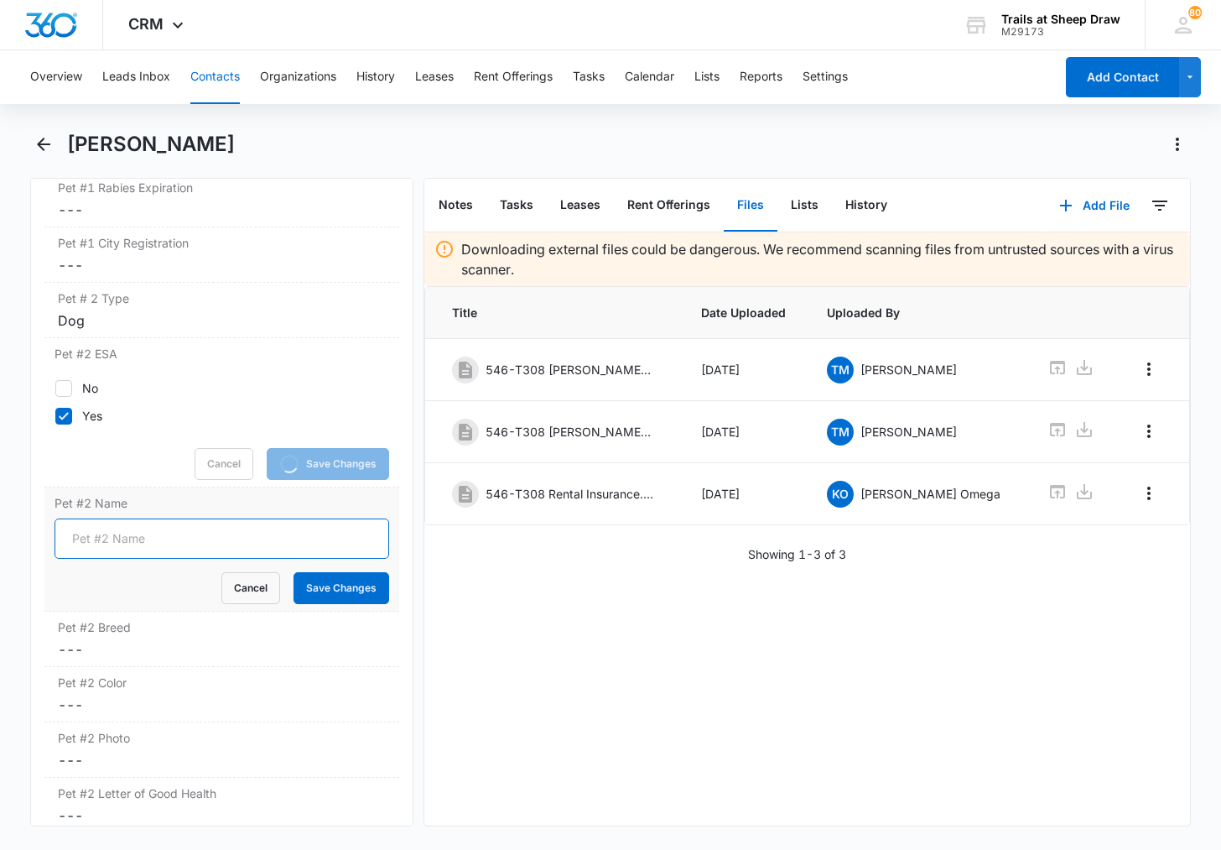
click at [139, 534] on input "Pet #2 Name" at bounding box center [222, 538] width 335 height 40
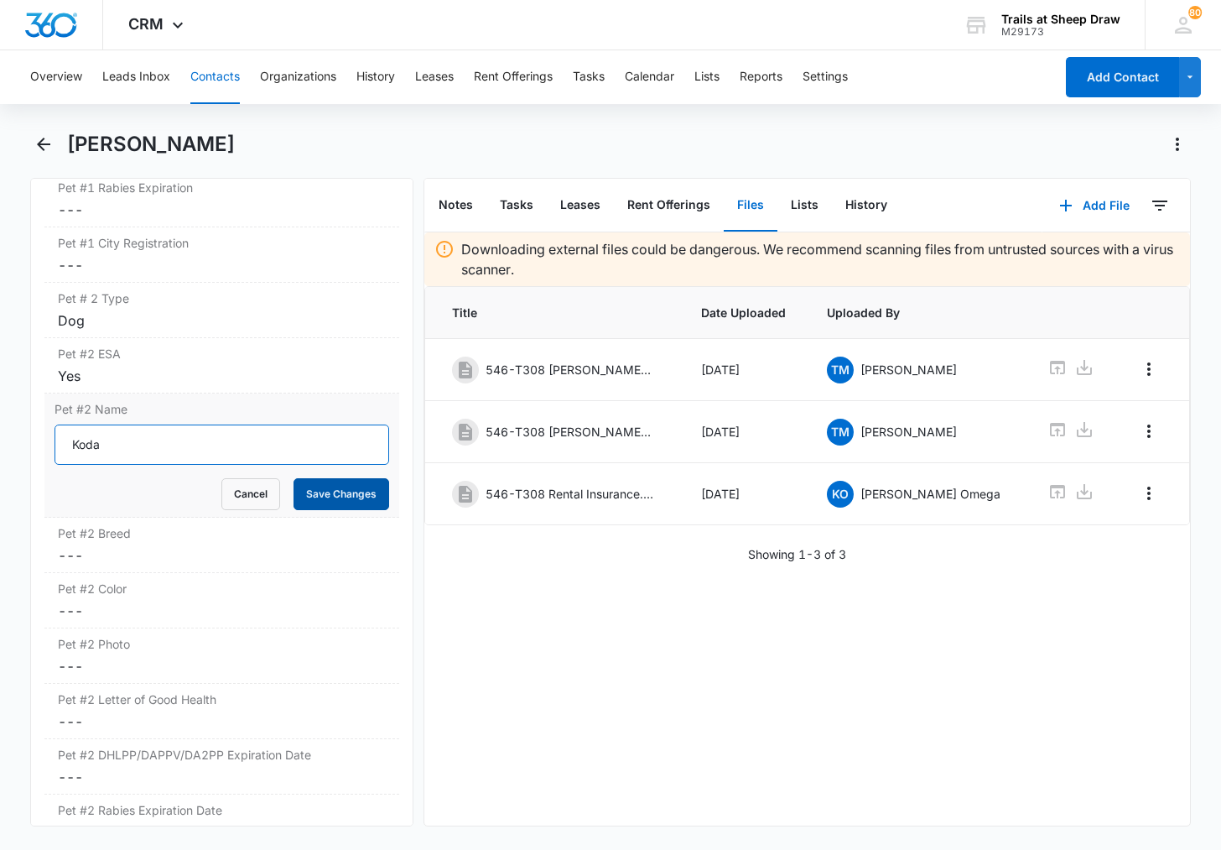
type input "Koda"
click at [320, 500] on button "Save Changes" at bounding box center [342, 494] width 96 height 32
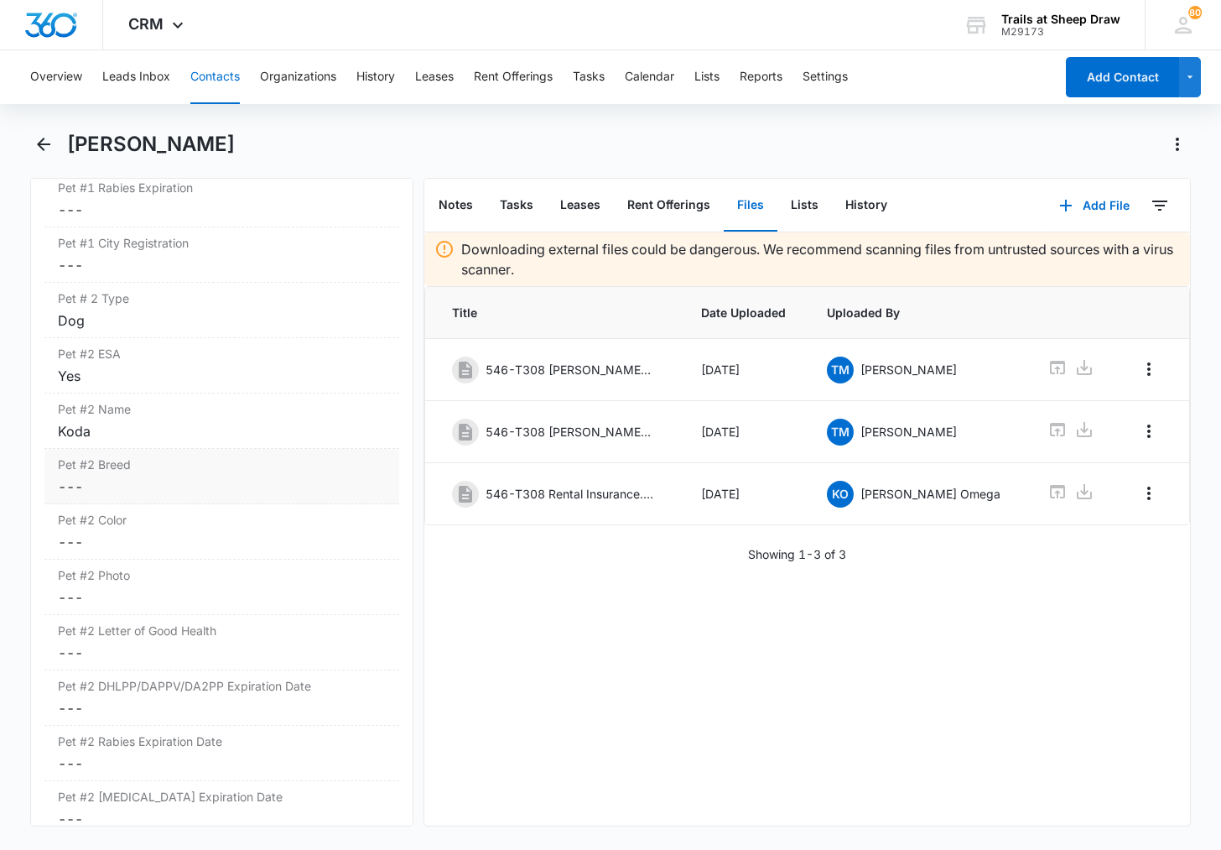
click at [103, 480] on dd "Cancel Save Changes ---" at bounding box center [222, 486] width 328 height 20
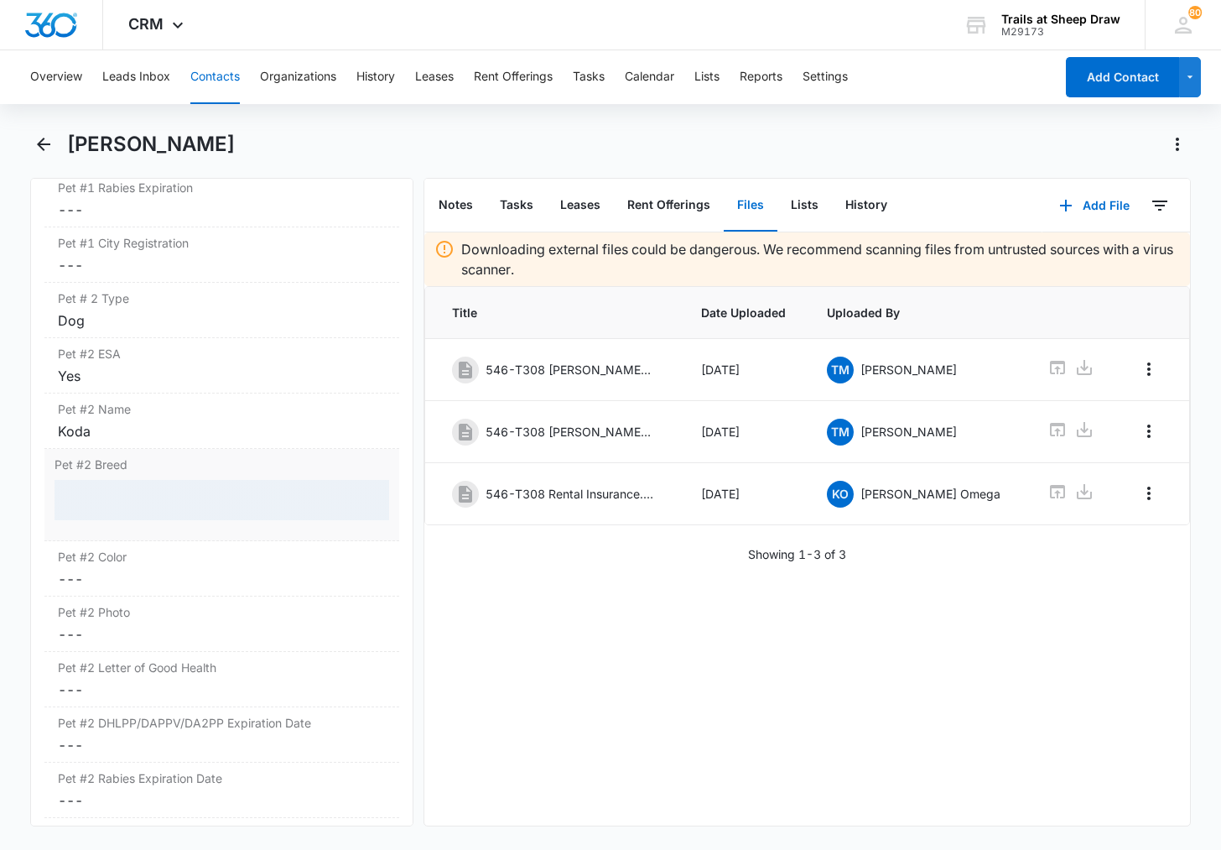
click at [106, 502] on div at bounding box center [222, 500] width 335 height 40
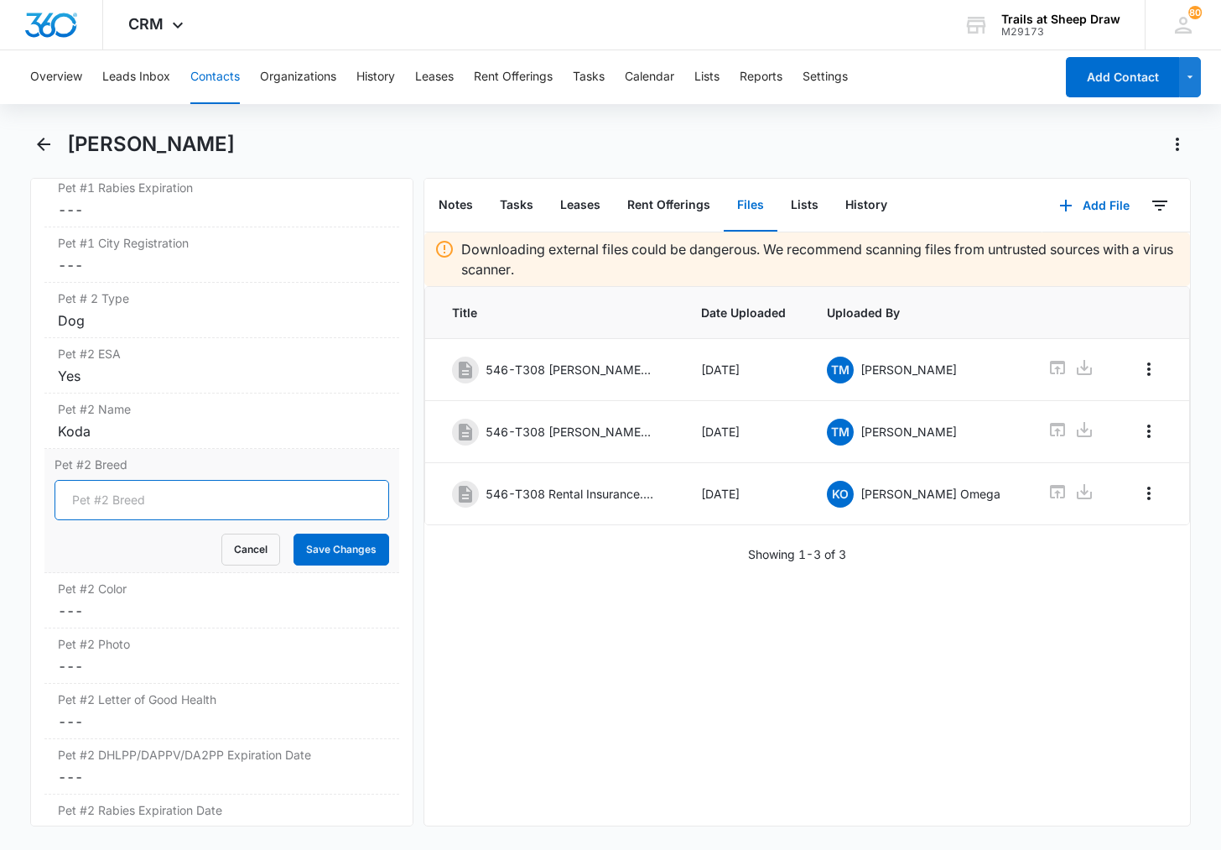
click at [103, 507] on input "Pet #2 Breed" at bounding box center [222, 500] width 335 height 40
type input "chihu"
click at [294, 534] on button "Save Changes" at bounding box center [342, 550] width 96 height 32
drag, startPoint x: 122, startPoint y: 502, endPoint x: 167, endPoint y: 502, distance: 45.3
click at [167, 501] on input "chihu" at bounding box center [222, 500] width 335 height 40
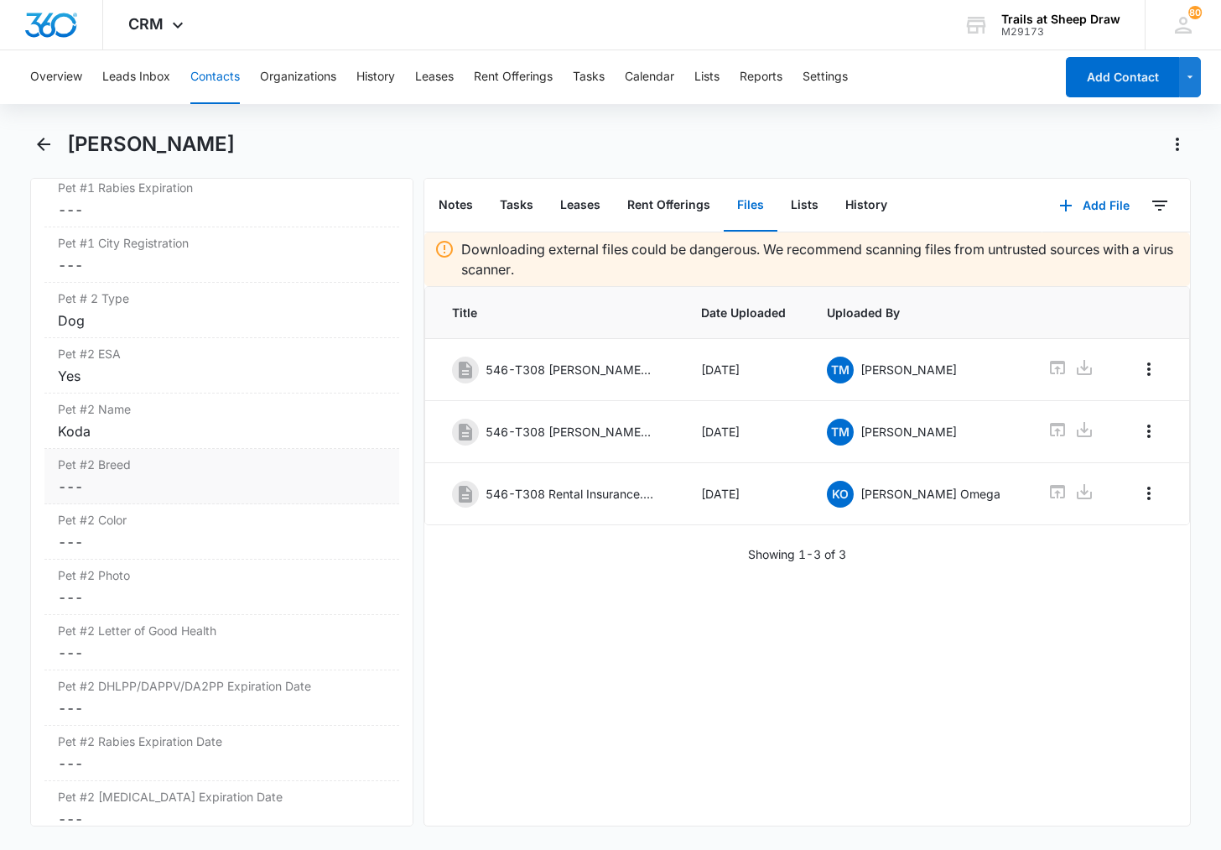
click at [133, 489] on dd "Cancel Save Changes ---" at bounding box center [222, 486] width 328 height 20
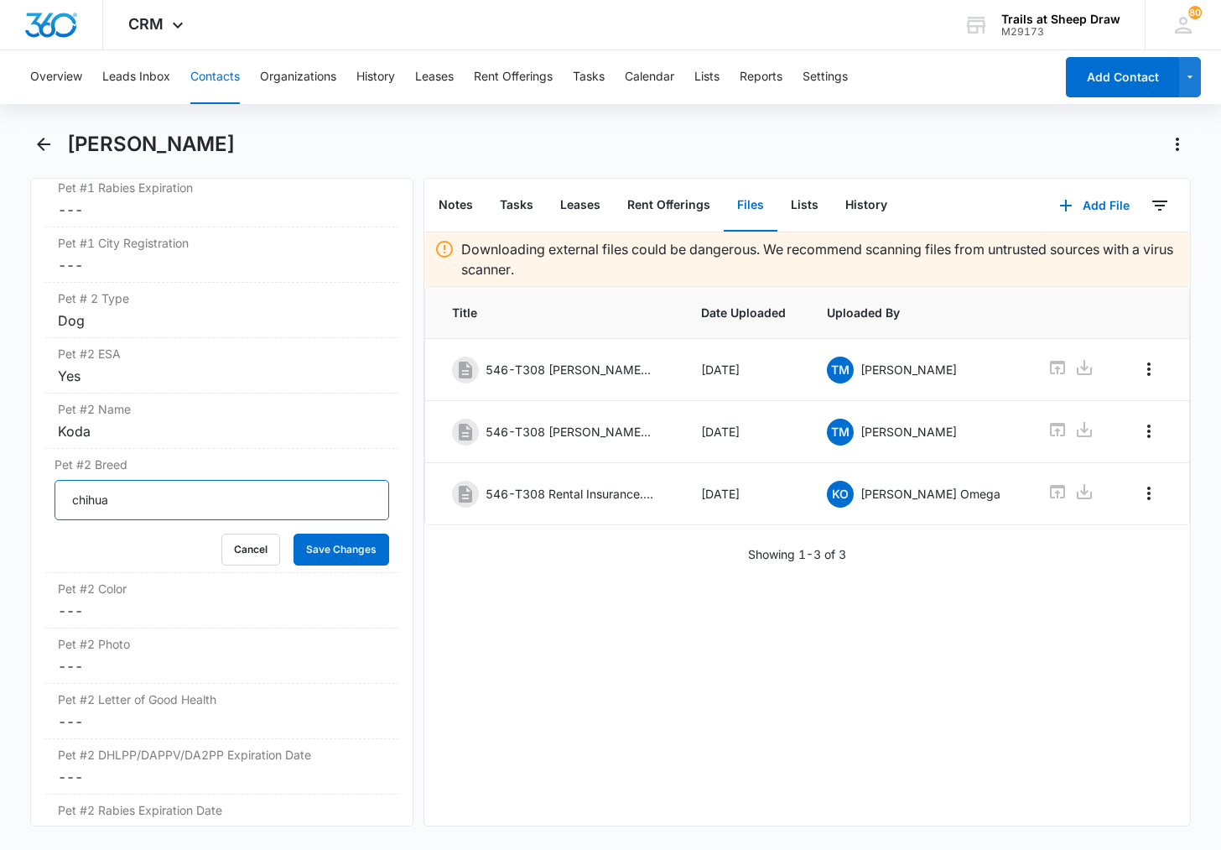
type input "chihuahua mix"
drag, startPoint x: 126, startPoint y: 496, endPoint x: 164, endPoint y: 500, distance: 38.8
click at [164, 500] on input "chihuahua mix" at bounding box center [222, 500] width 335 height 40
type input "chihuahua"
click at [294, 534] on button "Save Changes" at bounding box center [342, 550] width 96 height 32
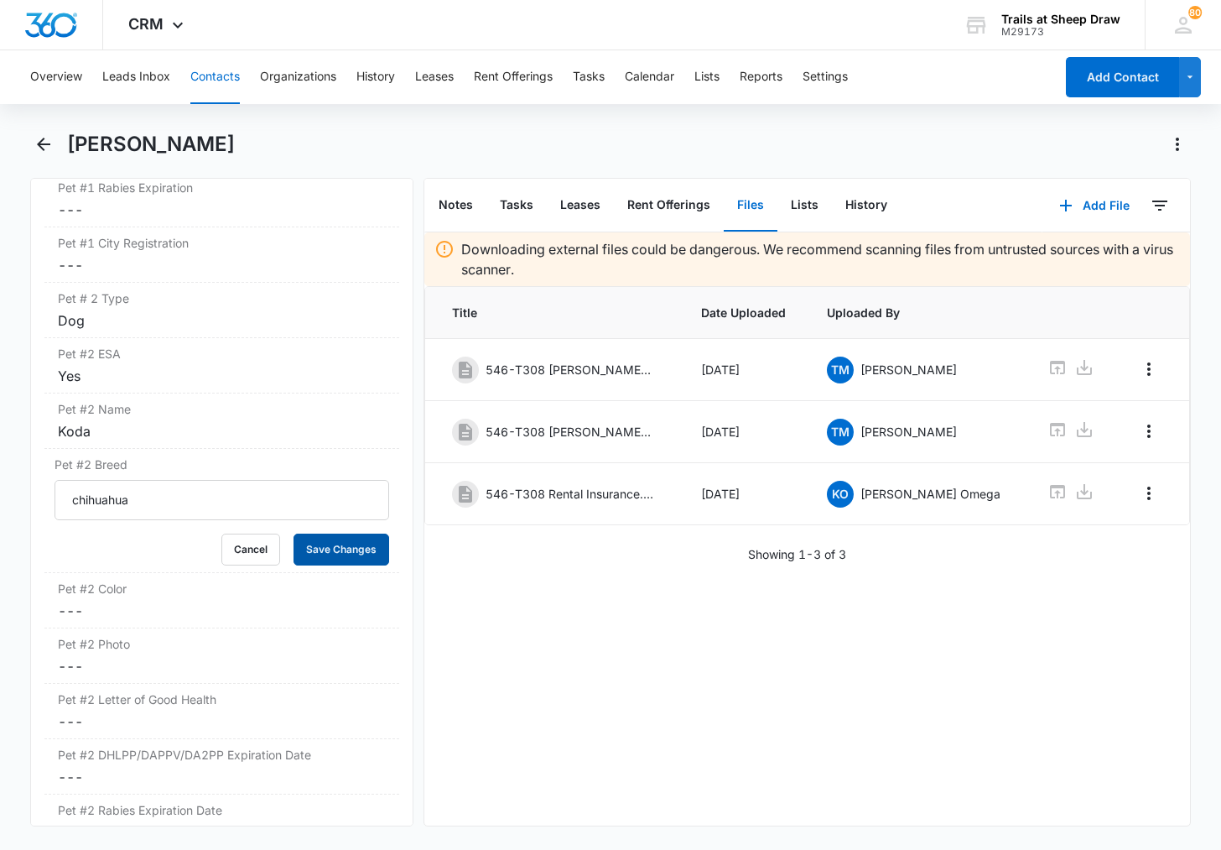
click at [366, 559] on button "Save Changes" at bounding box center [342, 550] width 96 height 32
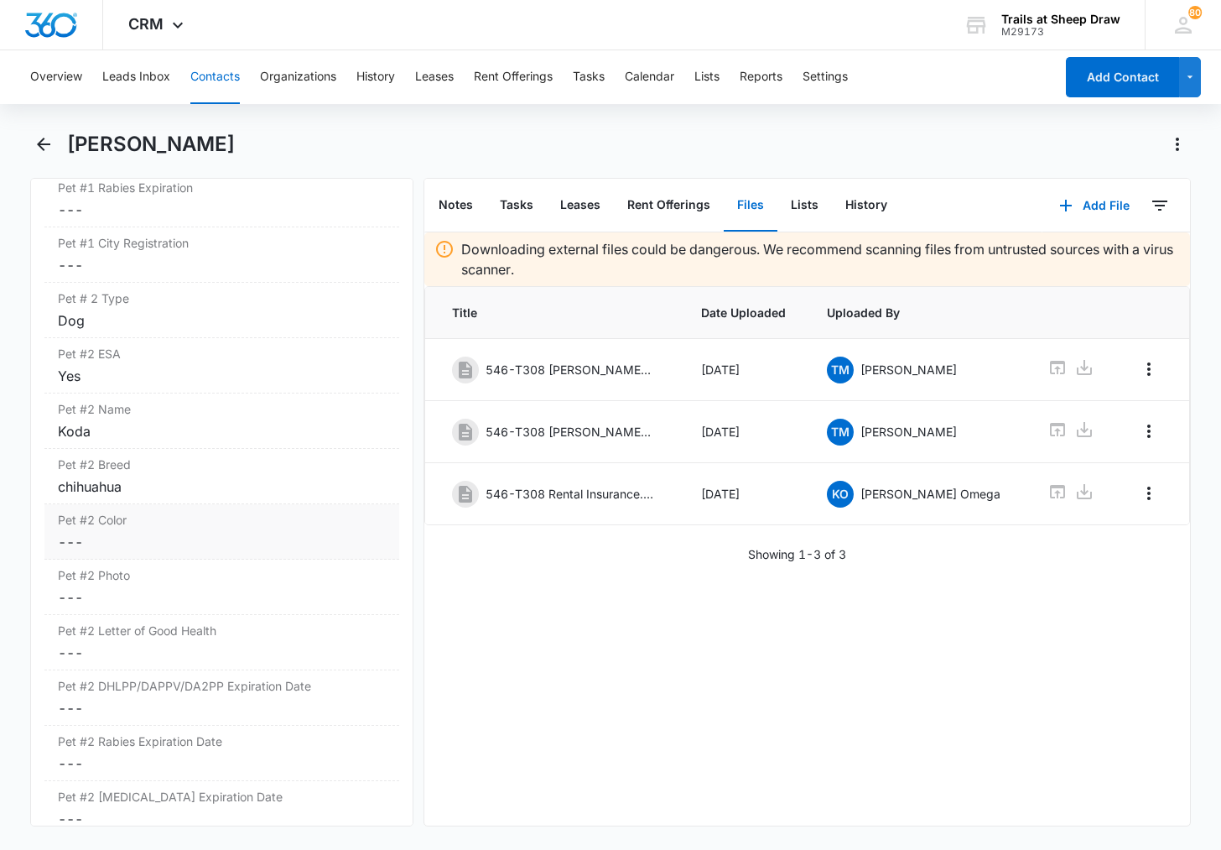
click at [127, 541] on dd "Cancel Save Changes ---" at bounding box center [222, 542] width 328 height 20
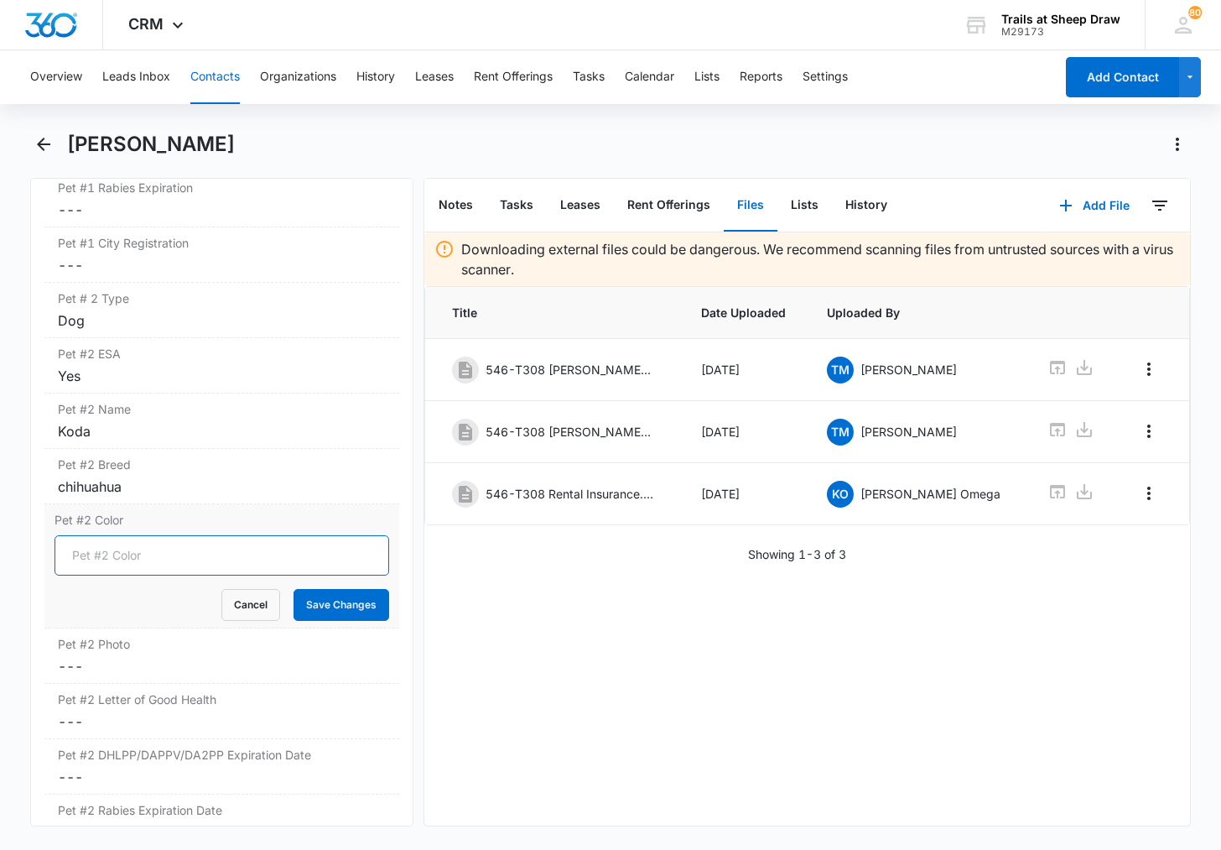
click at [128, 558] on input "Pet #2 Color" at bounding box center [222, 555] width 335 height 40
type input "Black"
click at [320, 602] on button "Save Changes" at bounding box center [342, 605] width 96 height 32
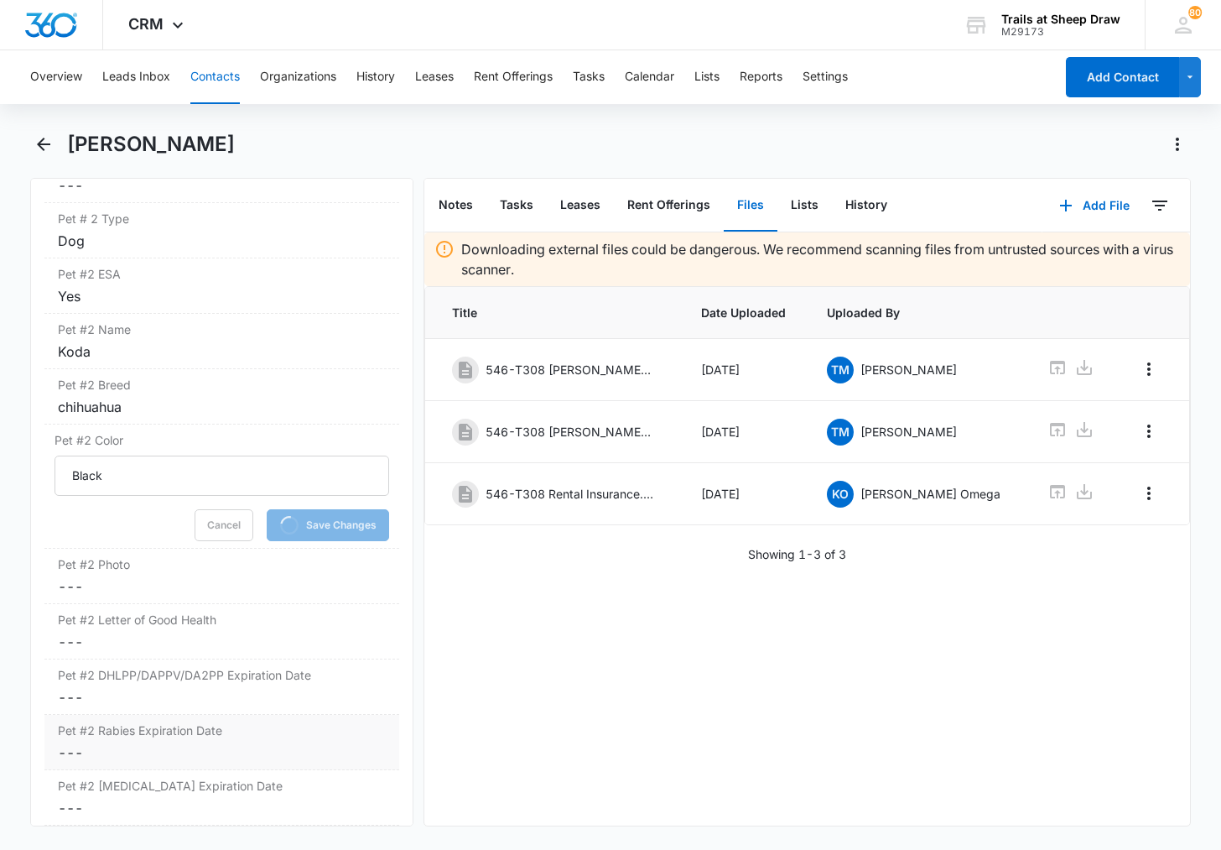
scroll to position [3088, 0]
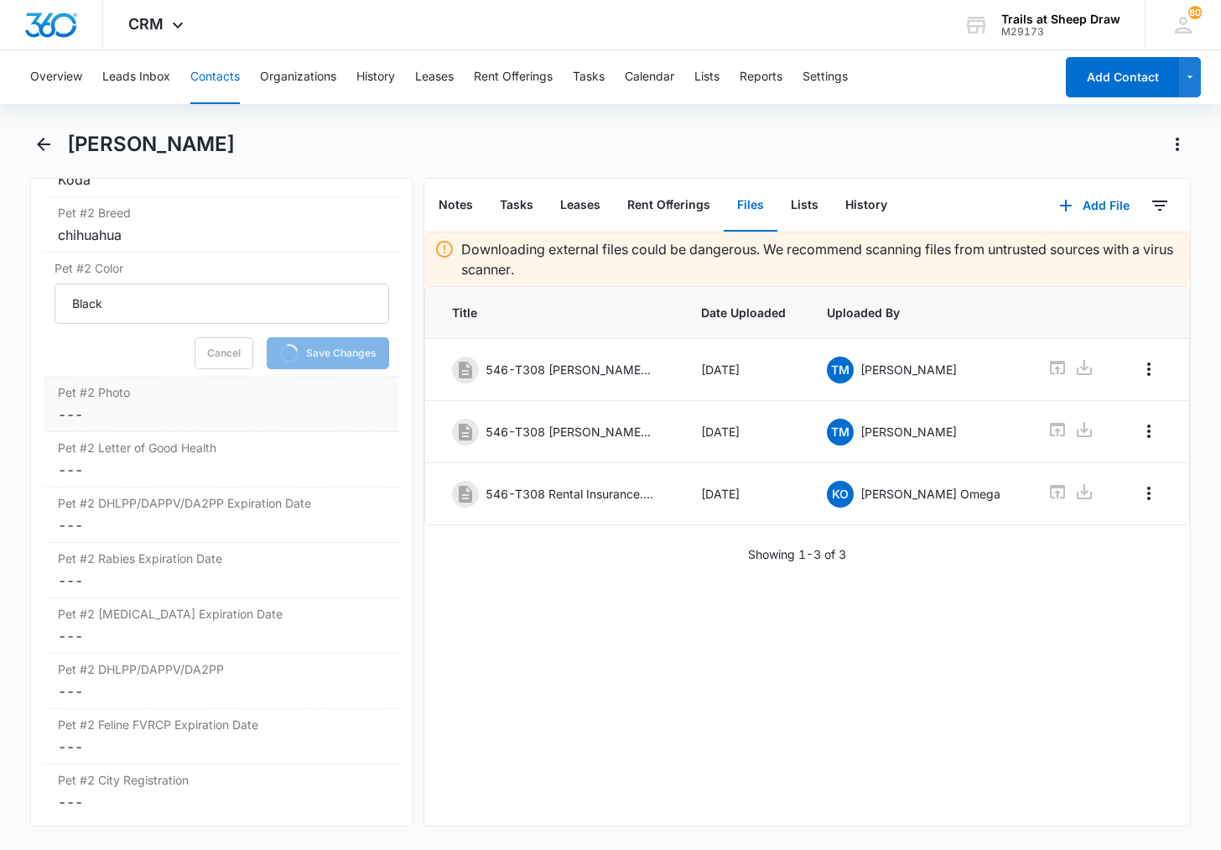
click at [89, 412] on dd "Cancel Save Changes ---" at bounding box center [222, 414] width 328 height 20
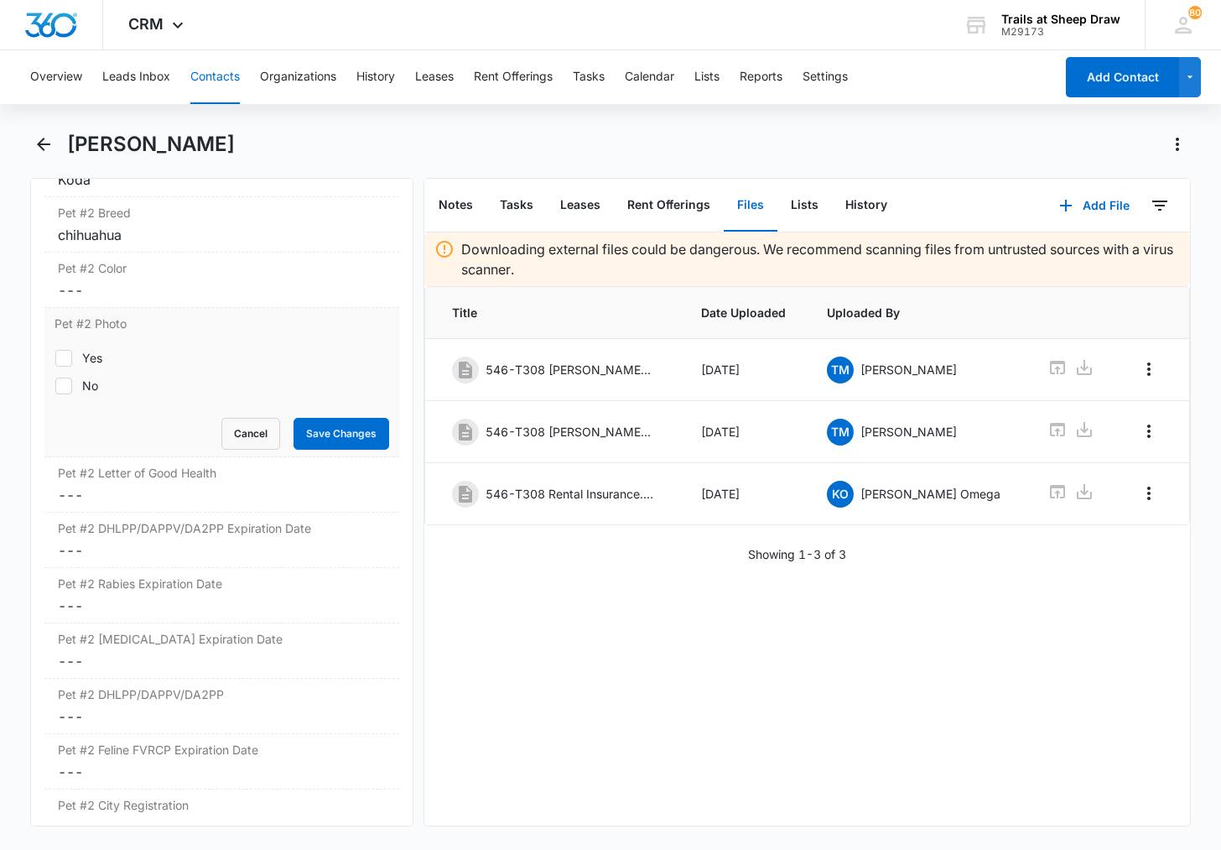
click at [106, 432] on form "Yes No Cancel Save Changes" at bounding box center [222, 394] width 335 height 111
click at [99, 348] on div "Yes No" at bounding box center [222, 371] width 335 height 65
click at [93, 355] on div "Yes" at bounding box center [92, 358] width 20 height 18
click at [55, 357] on input "Yes" at bounding box center [55, 357] width 1 height 1
checkbox input "true"
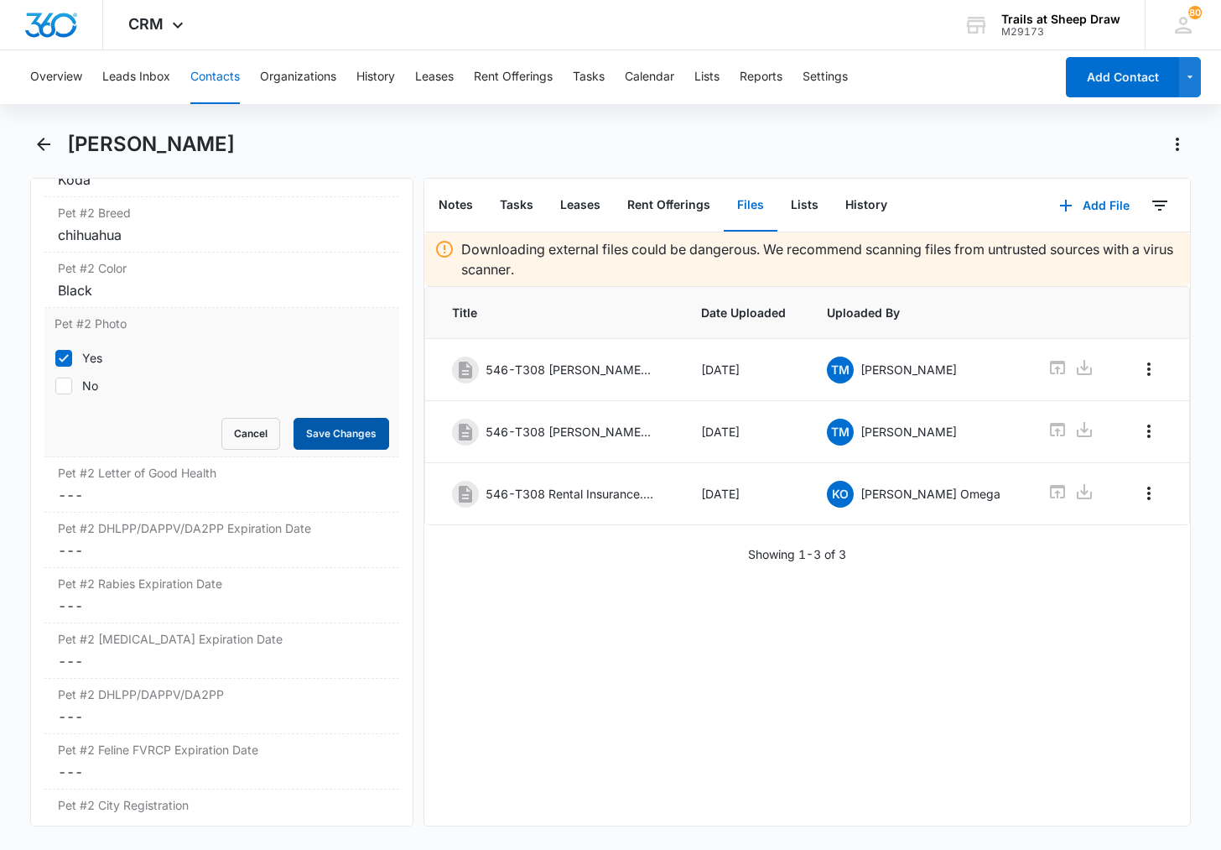
click at [321, 433] on button "Save Changes" at bounding box center [342, 434] width 96 height 32
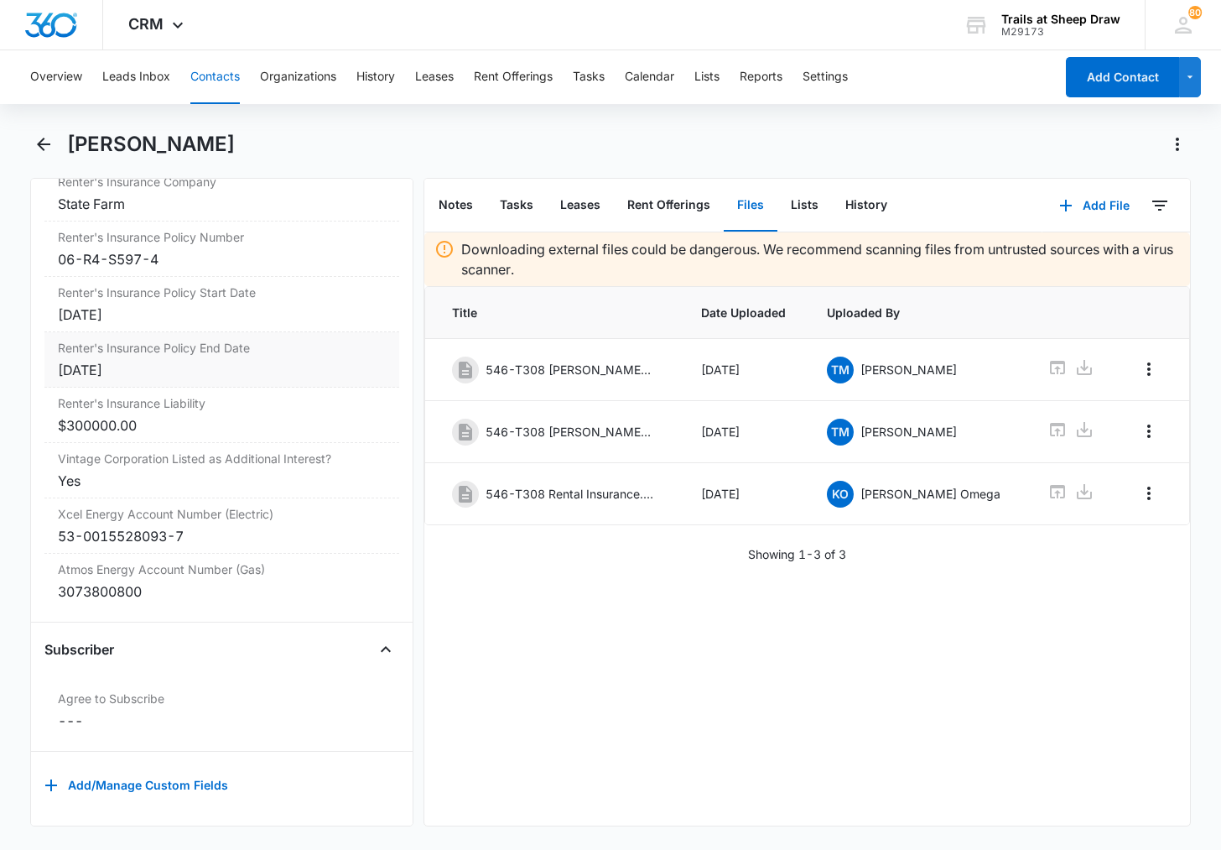
scroll to position [3759, 0]
click at [211, 80] on button "Contacts" at bounding box center [214, 77] width 49 height 54
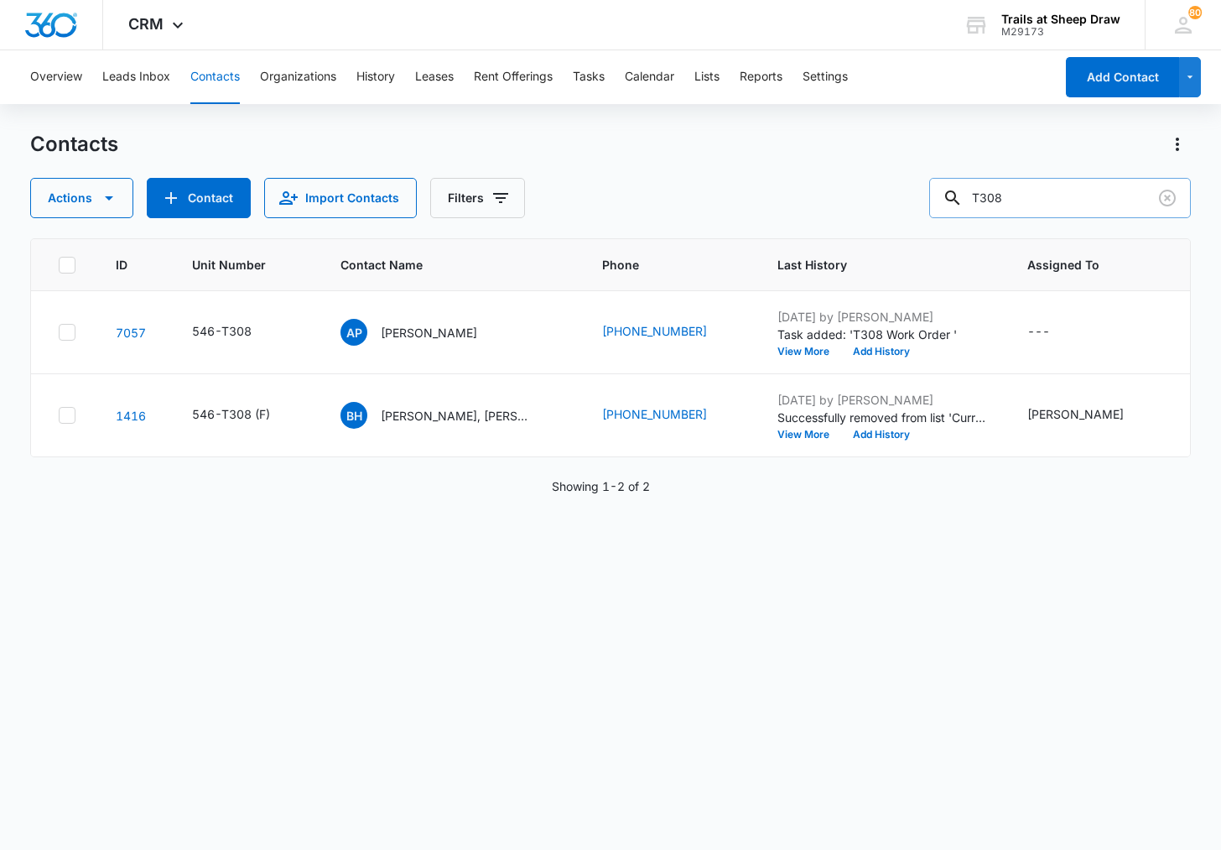
click at [1084, 200] on input "T308" at bounding box center [1060, 198] width 262 height 40
type input "Q202"
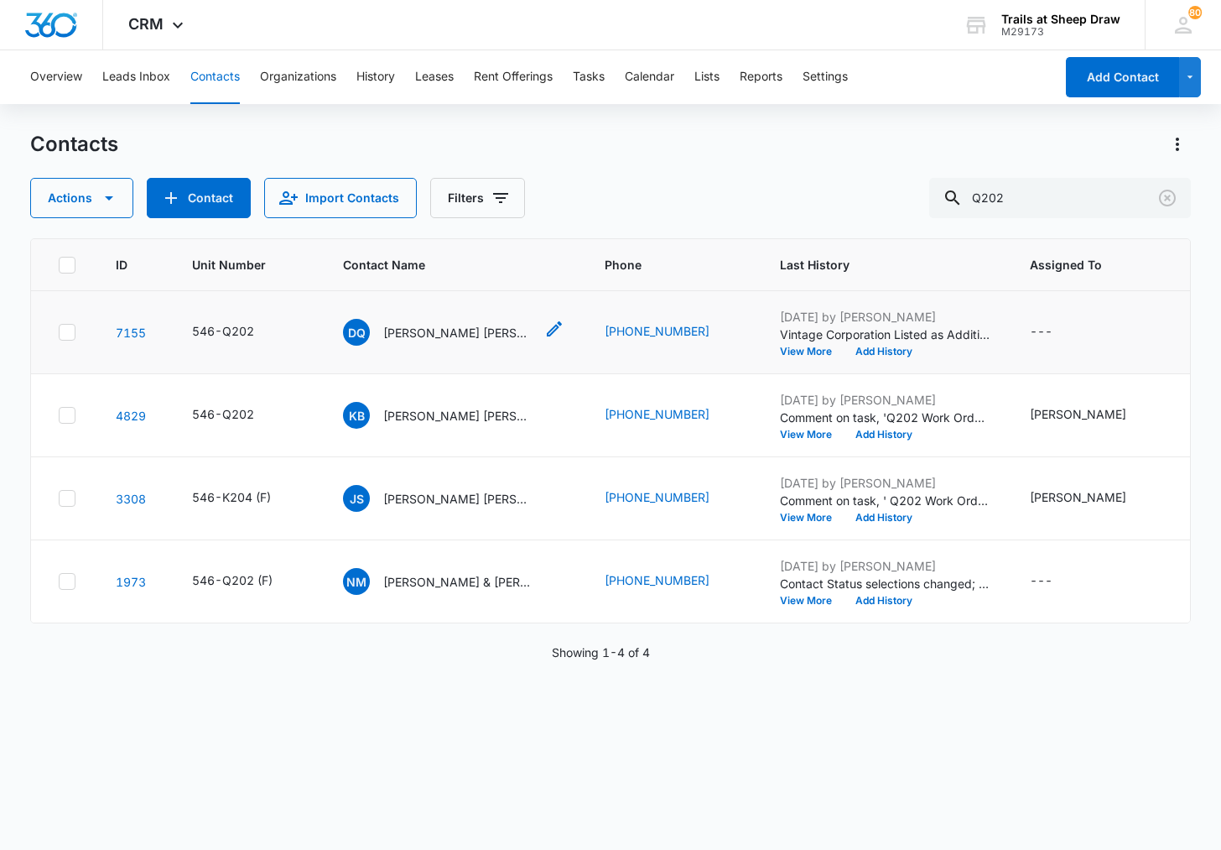
click at [468, 339] on p "[PERSON_NAME] [PERSON_NAME] & [PERSON_NAME]" at bounding box center [458, 333] width 151 height 18
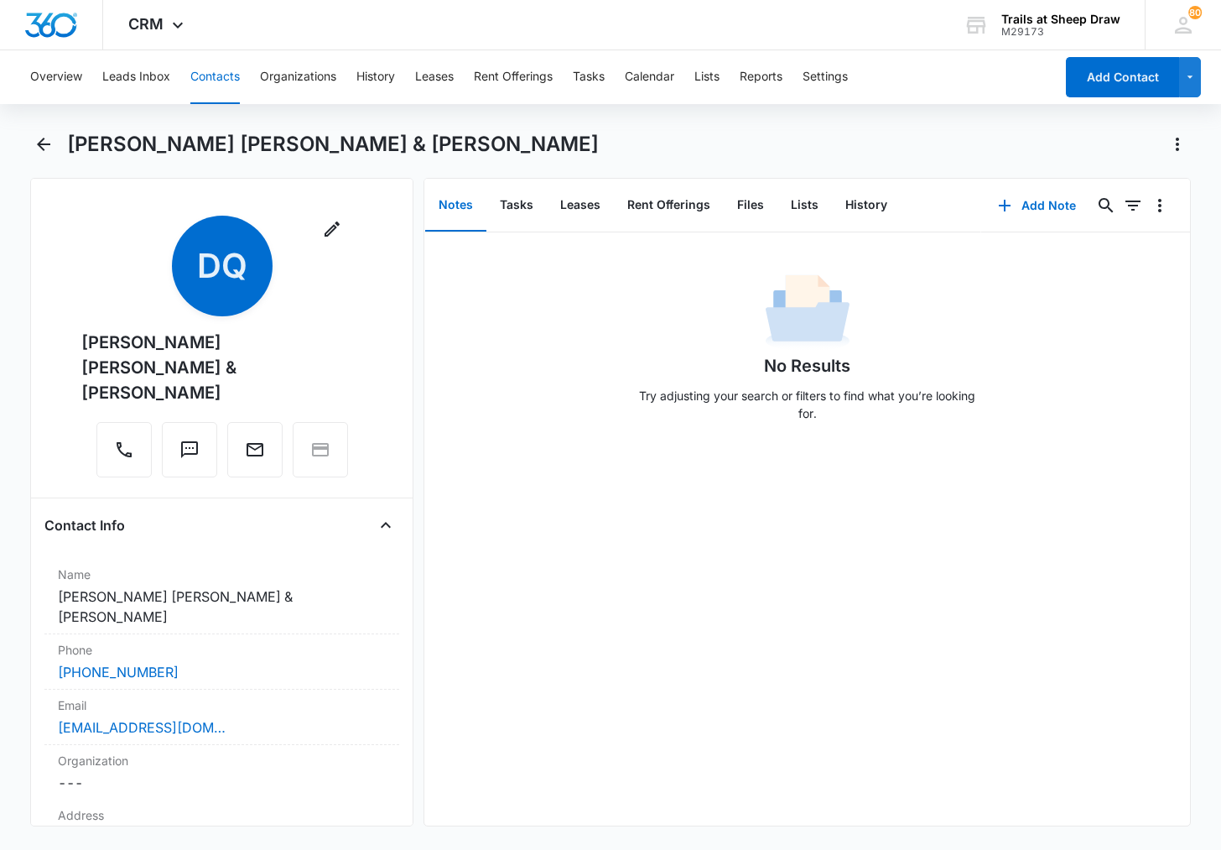
drag, startPoint x: 212, startPoint y: 368, endPoint x: 62, endPoint y: 336, distance: 153.7
click at [62, 336] on div "Remove DQ [PERSON_NAME] [PERSON_NAME] & [PERSON_NAME]" at bounding box center [221, 350] width 355 height 268
copy div "[PERSON_NAME] [PERSON_NAME] & [PERSON_NAME]"
